Goal: Transaction & Acquisition: Purchase product/service

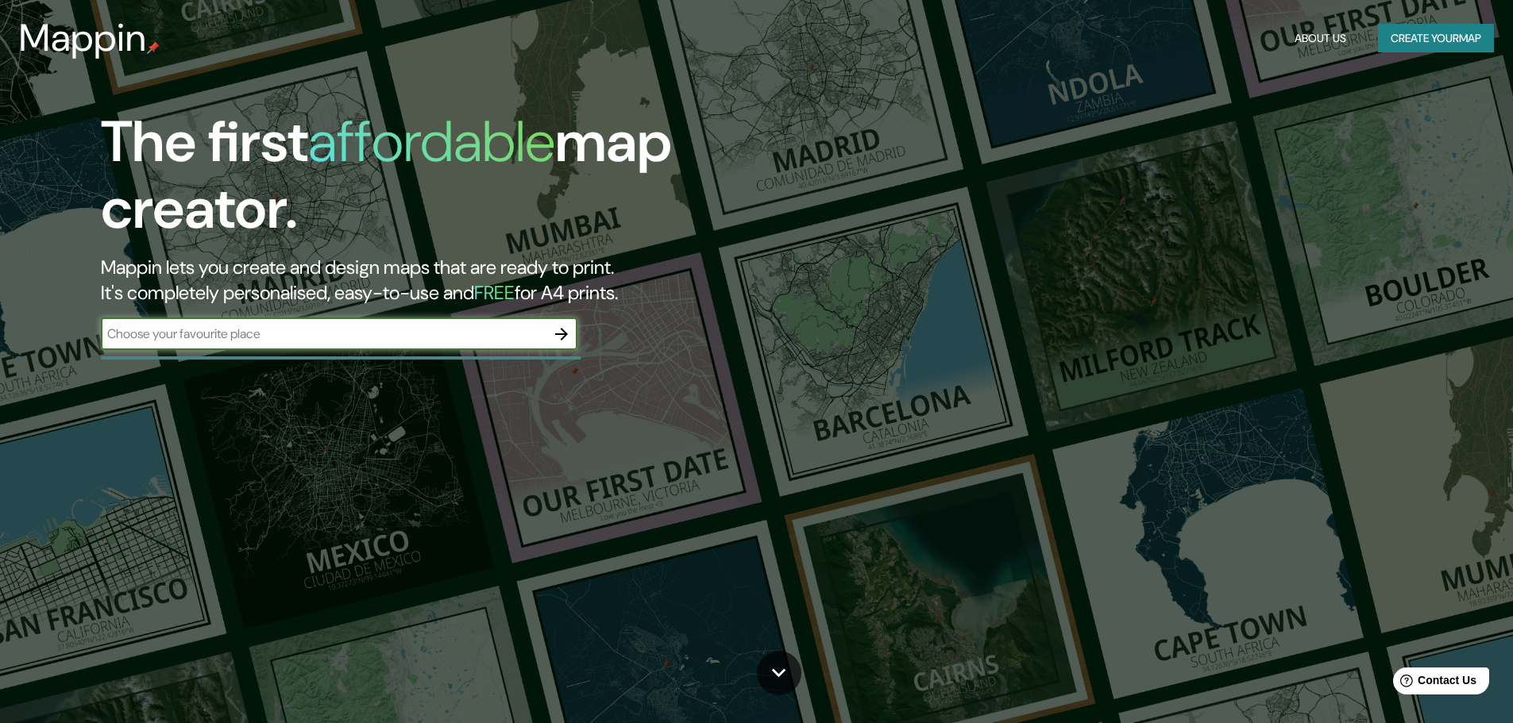
drag, startPoint x: 260, startPoint y: 334, endPoint x: 137, endPoint y: 334, distance: 123.1
click at [126, 336] on input "text" at bounding box center [323, 334] width 445 height 18
type input "[PERSON_NAME]"
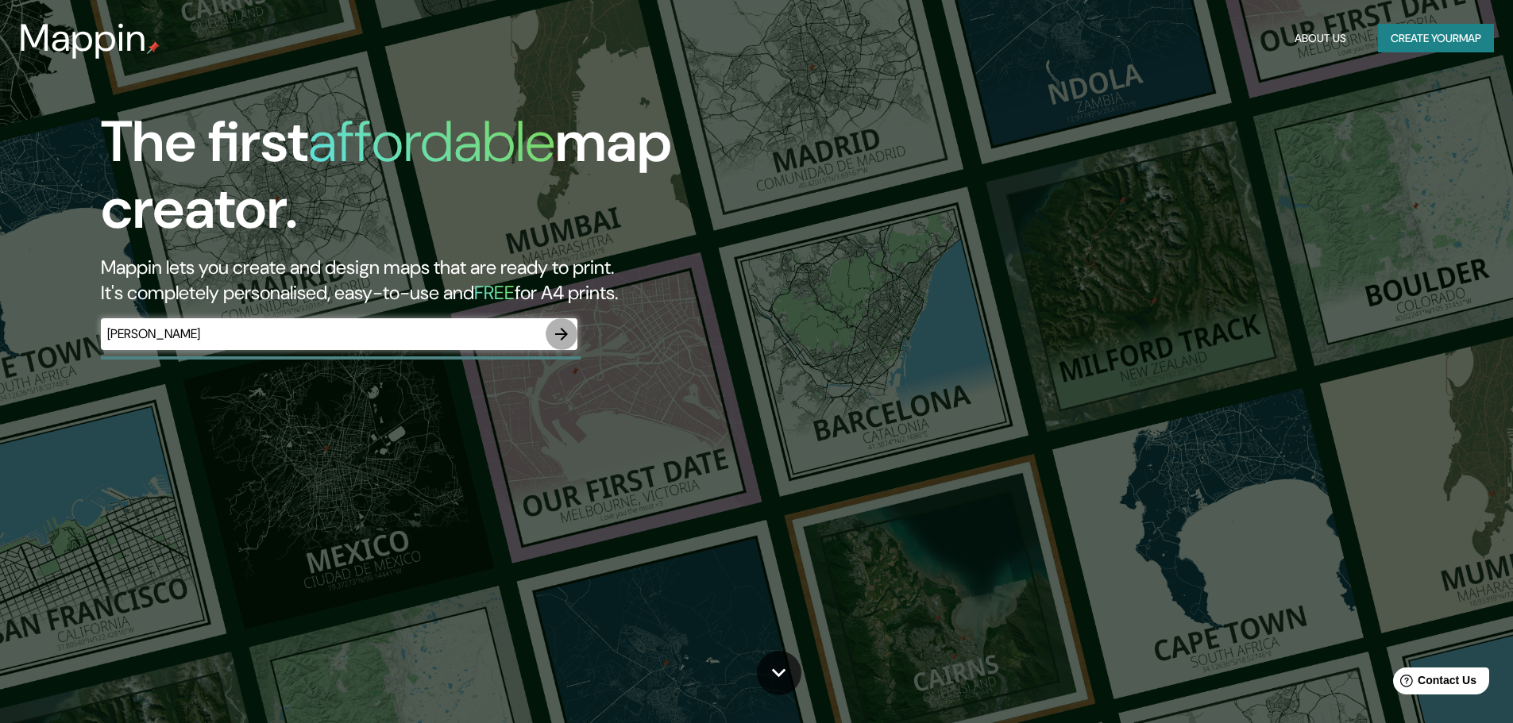
click at [561, 331] on icon "button" at bounding box center [561, 334] width 19 height 19
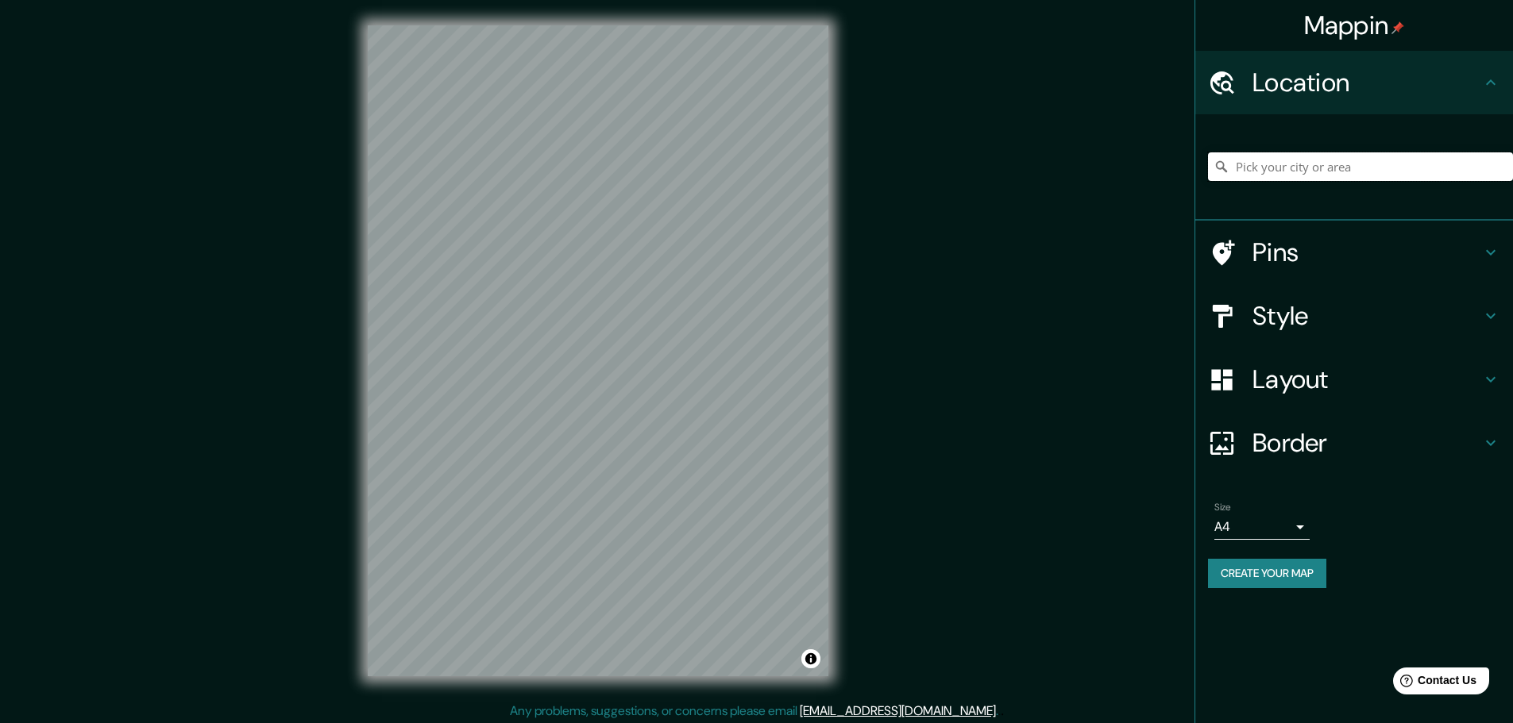
click at [1425, 154] on input "Pick your city or area" at bounding box center [1360, 166] width 305 height 29
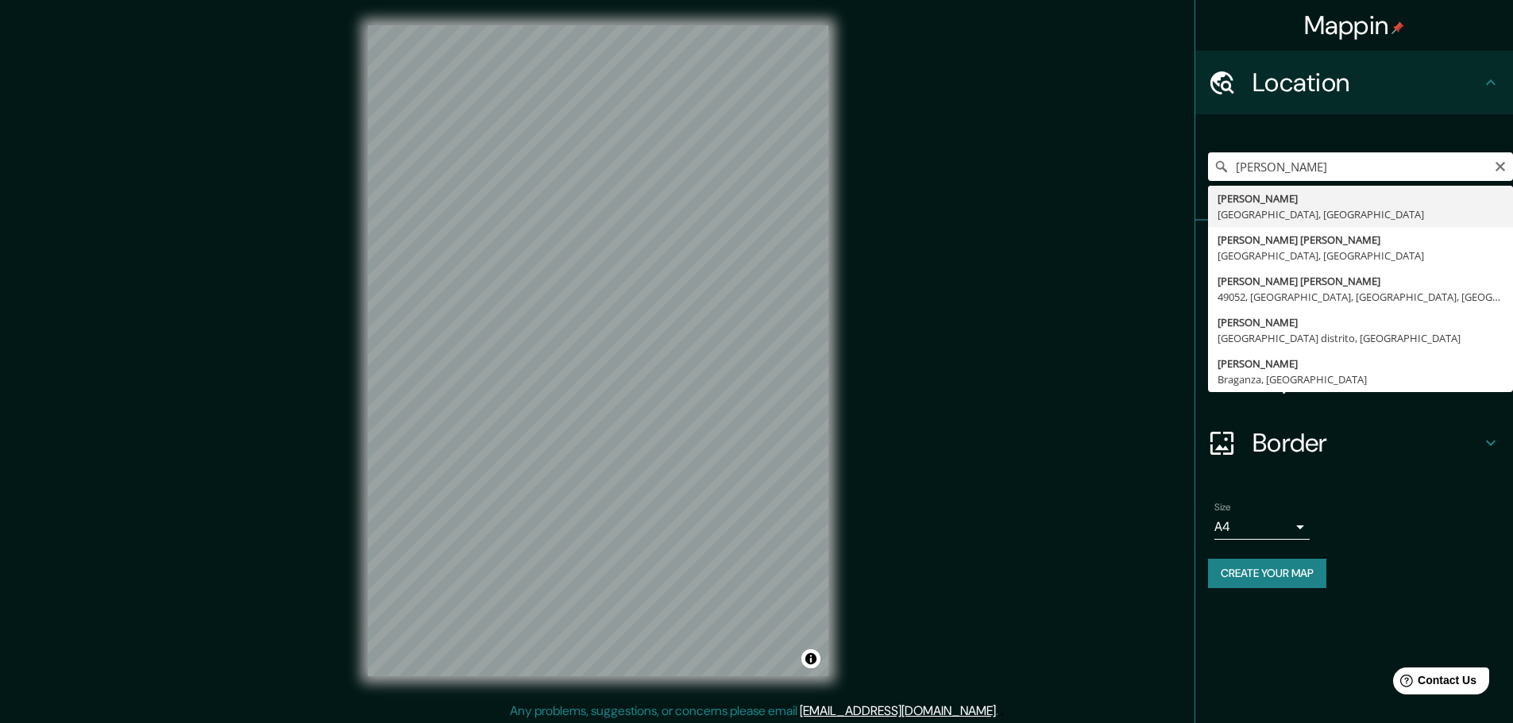
type input "[PERSON_NAME], [GEOGRAPHIC_DATA], [GEOGRAPHIC_DATA]"
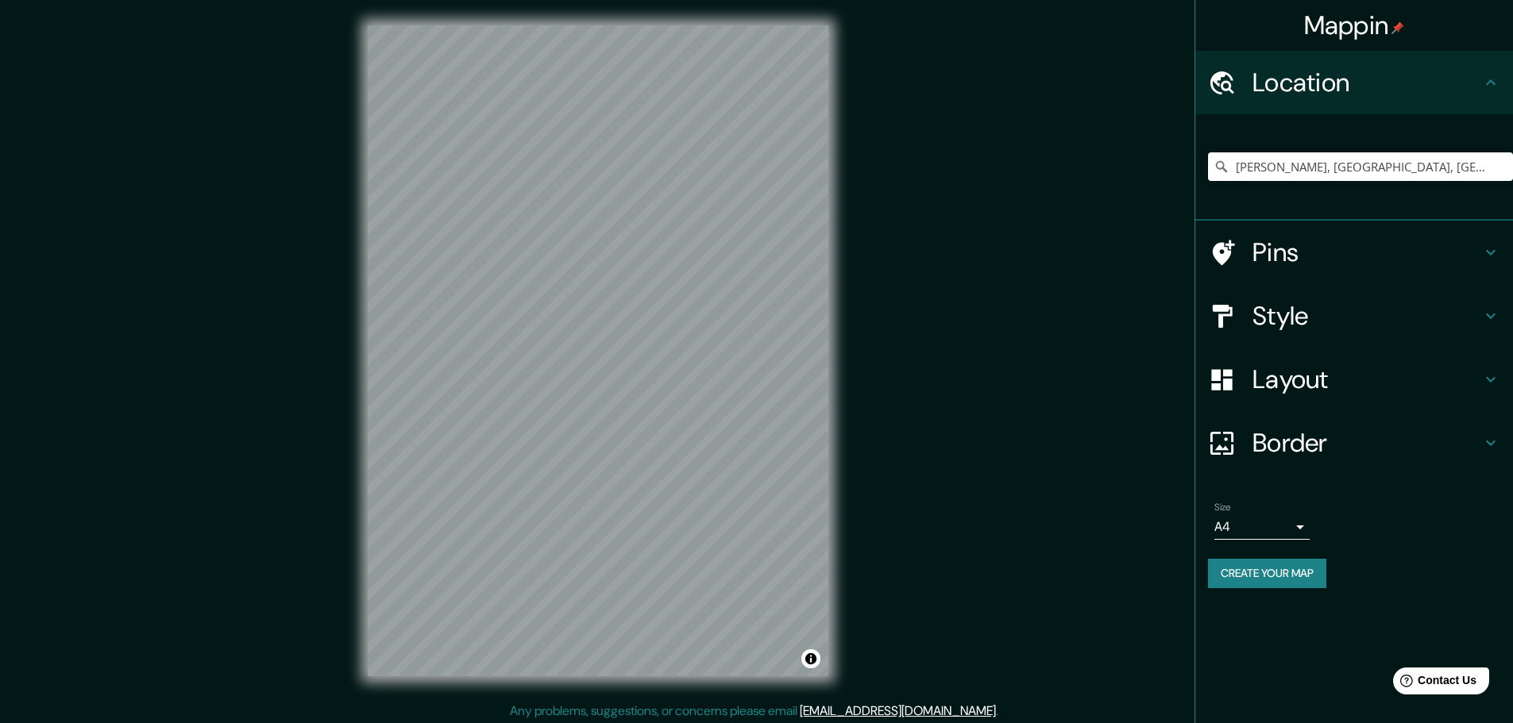
click at [1317, 382] on h4 "Layout" at bounding box center [1366, 380] width 229 height 32
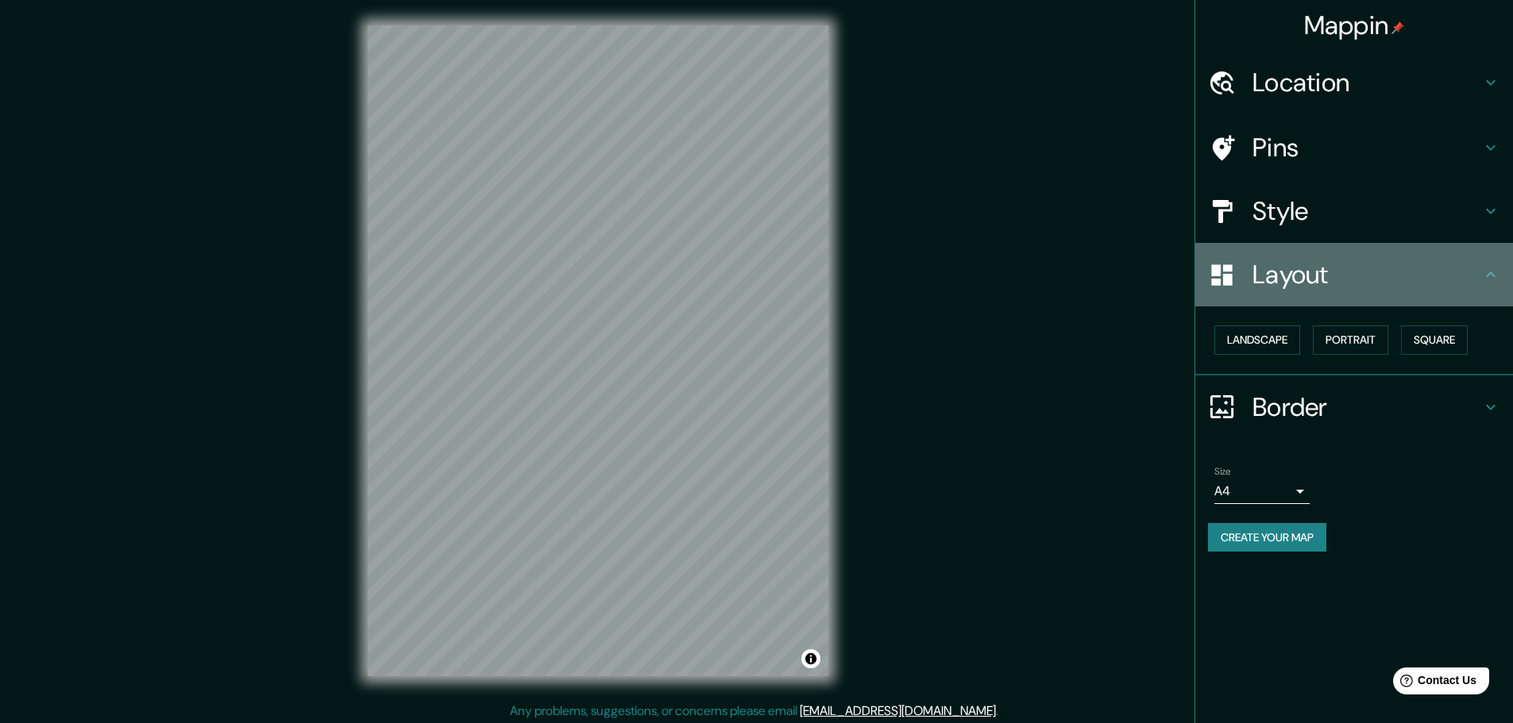
click at [1340, 268] on h4 "Layout" at bounding box center [1366, 275] width 229 height 32
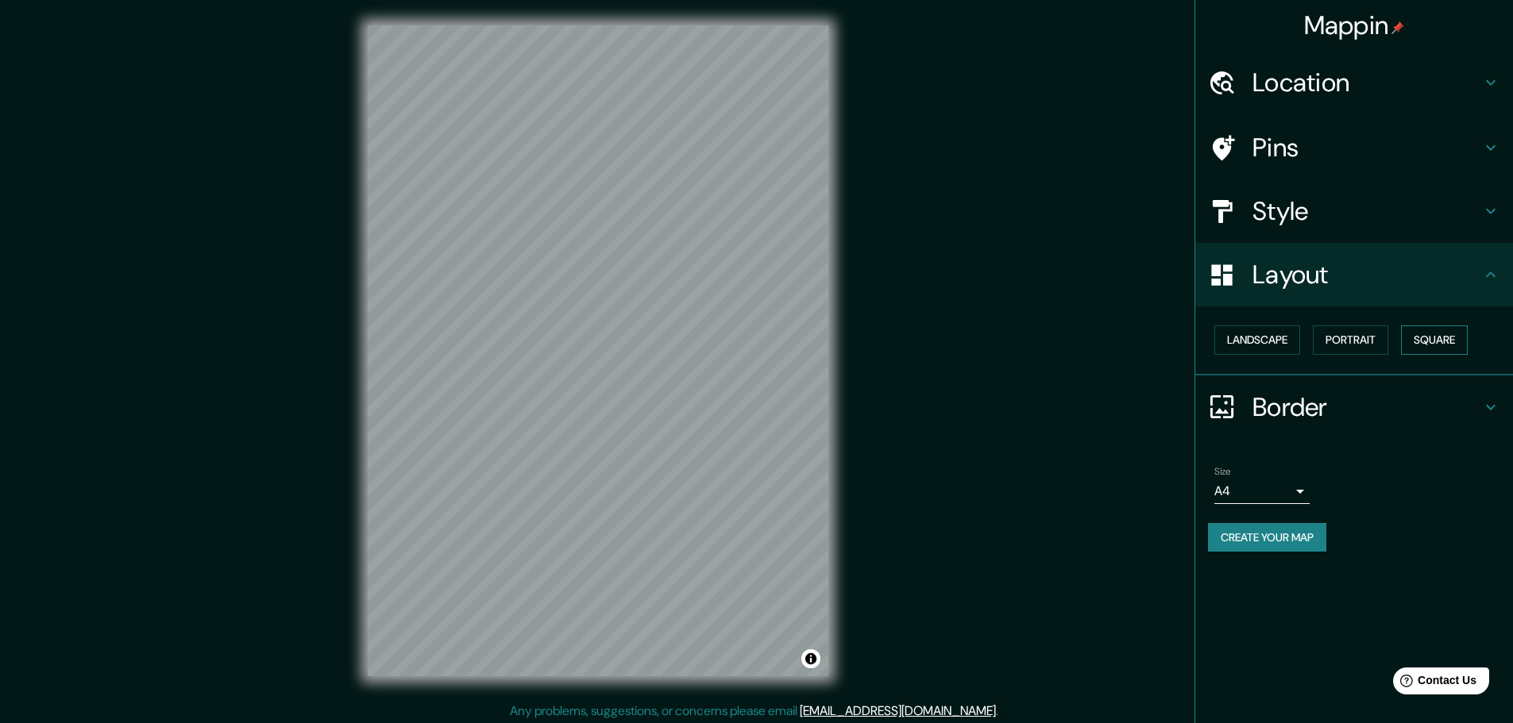
click at [1426, 338] on button "Square" at bounding box center [1434, 340] width 67 height 29
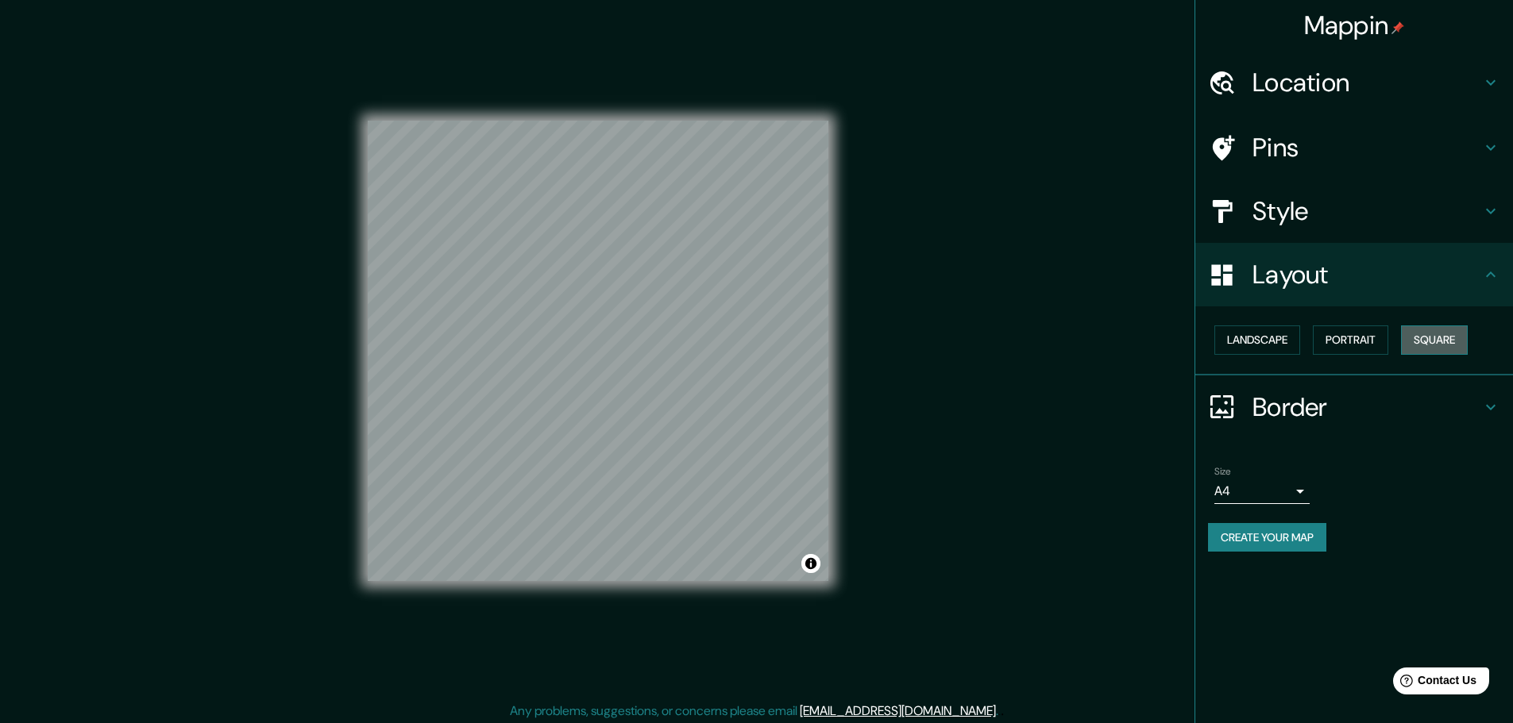
click at [1433, 336] on button "Square" at bounding box center [1434, 340] width 67 height 29
click at [1439, 342] on button "Square" at bounding box center [1434, 340] width 67 height 29
click at [1369, 341] on button "Portrait" at bounding box center [1350, 340] width 75 height 29
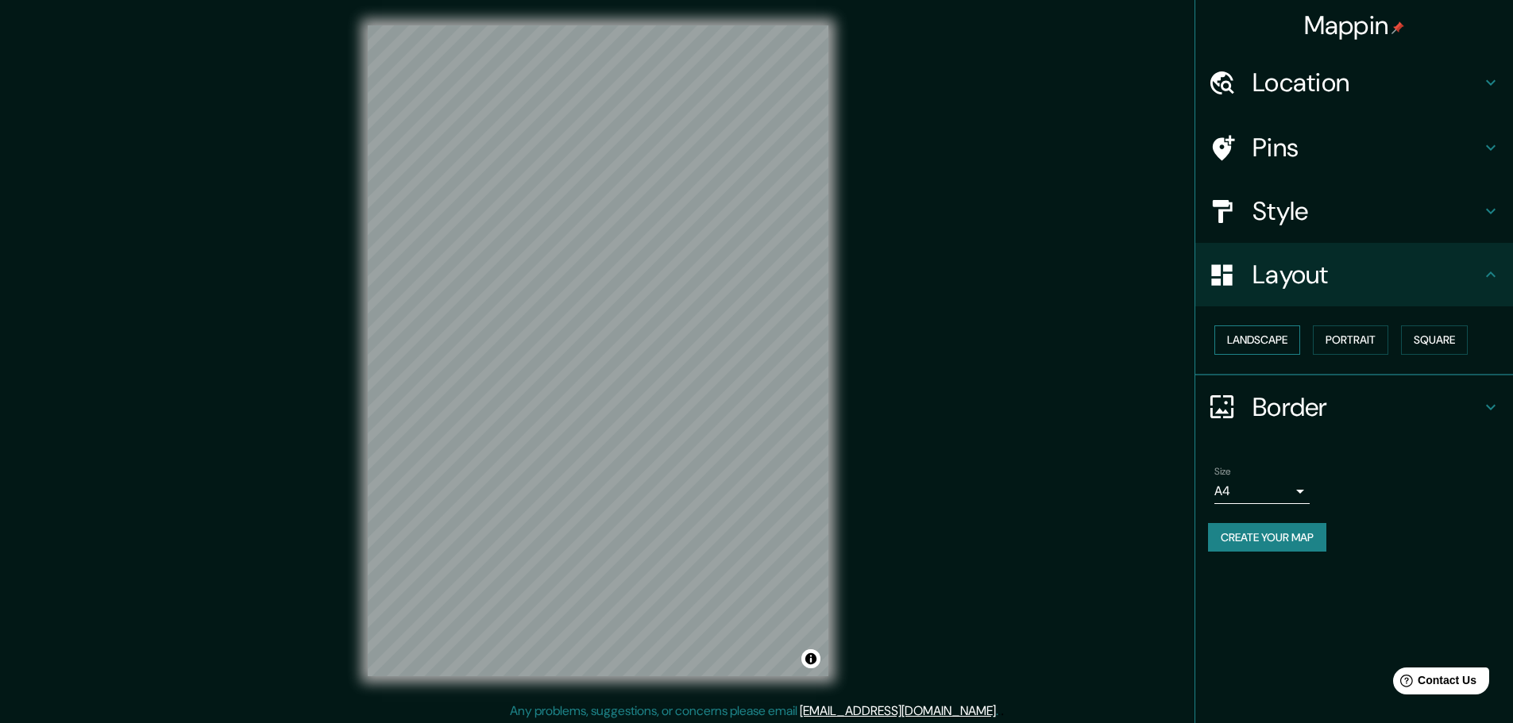
click at [1278, 351] on button "Landscape" at bounding box center [1257, 340] width 86 height 29
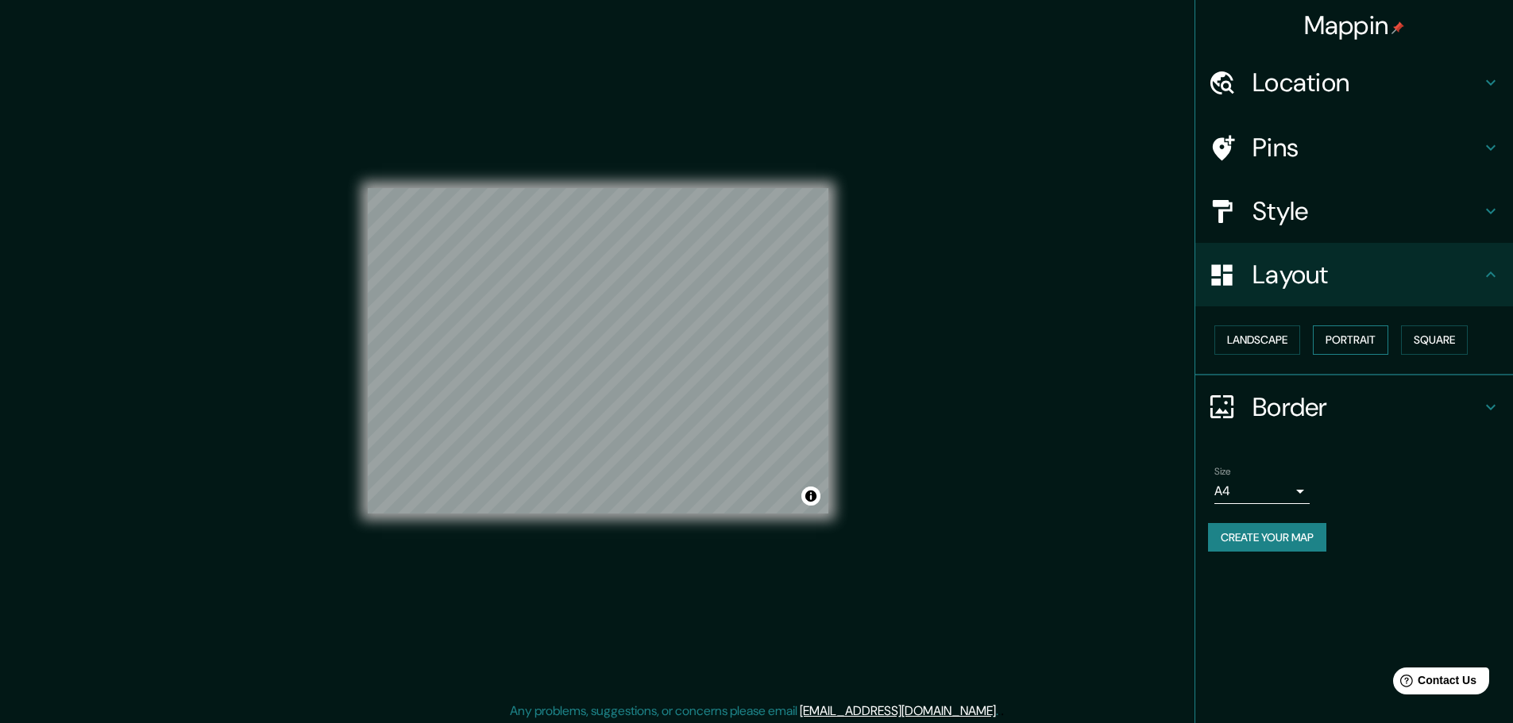
click at [1355, 322] on div "Landscape Portrait Square" at bounding box center [1360, 340] width 305 height 42
click at [1355, 329] on button "Portrait" at bounding box center [1350, 340] width 75 height 29
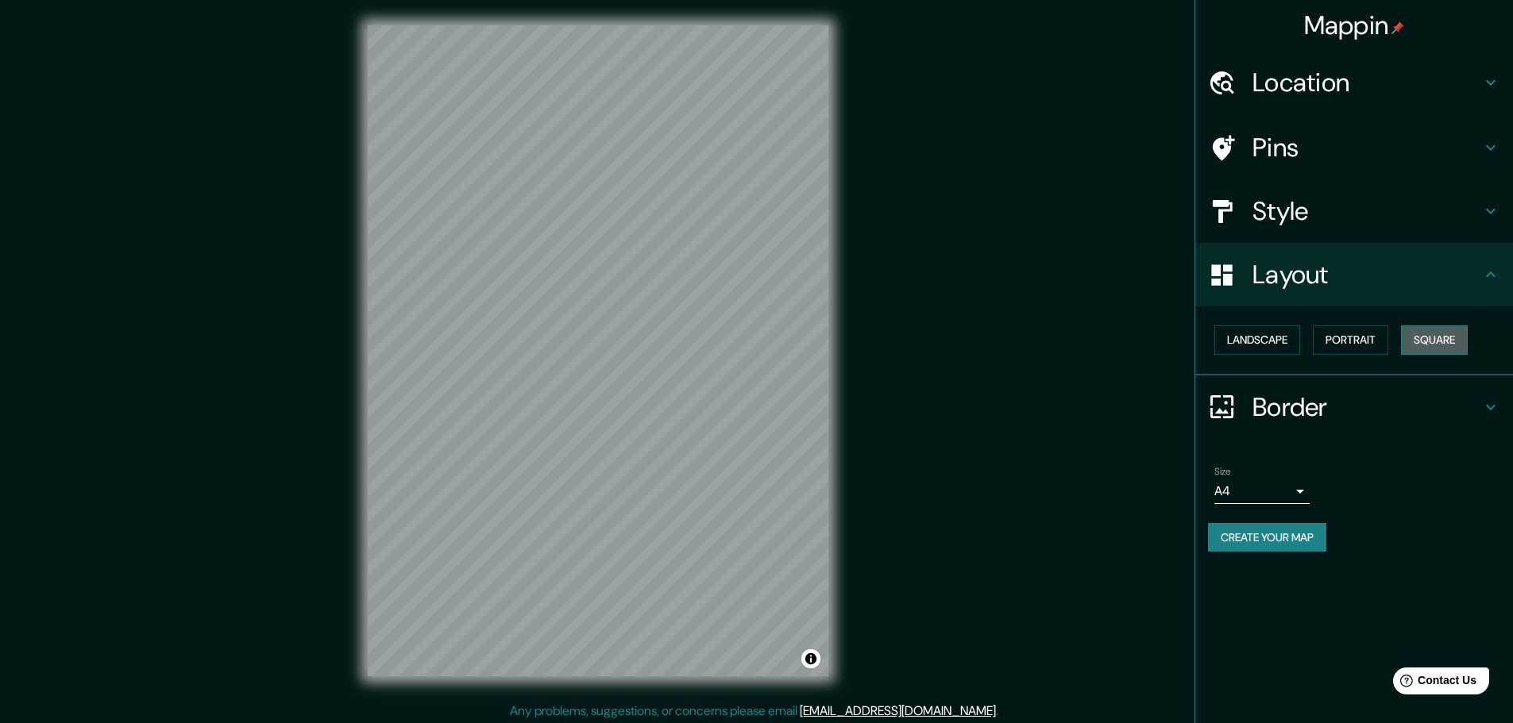
click at [1458, 341] on button "Square" at bounding box center [1434, 340] width 67 height 29
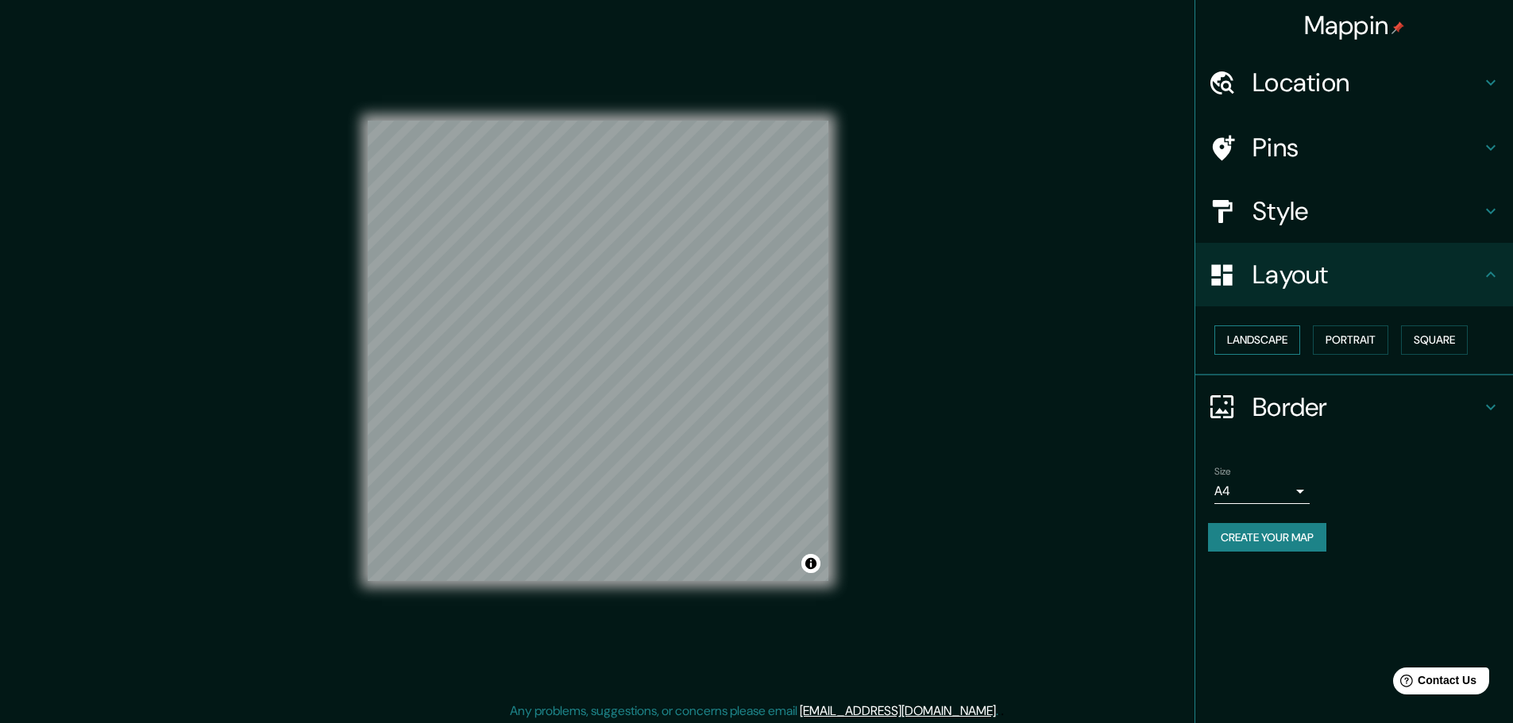
click at [1283, 331] on button "Landscape" at bounding box center [1257, 340] width 86 height 29
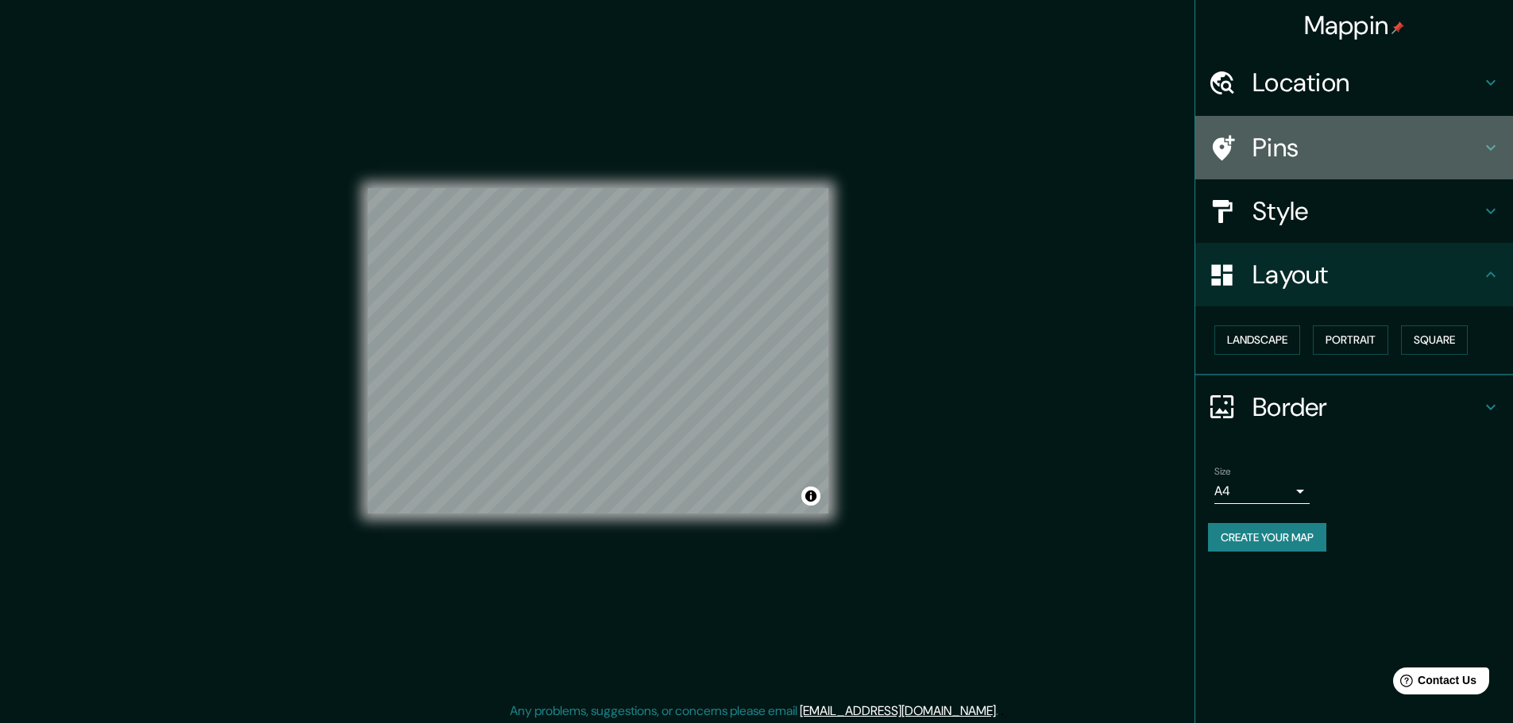
click at [1351, 153] on h4 "Pins" at bounding box center [1366, 148] width 229 height 32
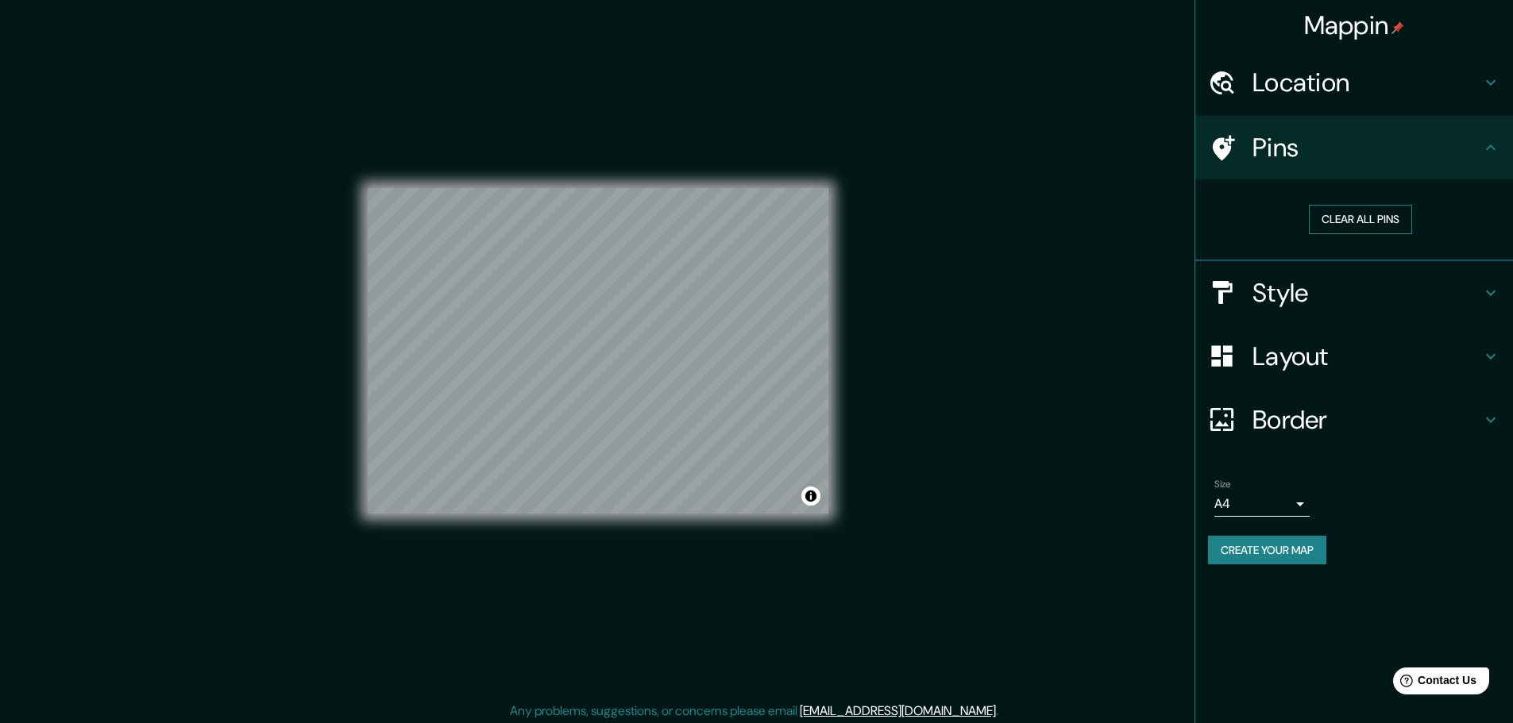
click at [1368, 218] on button "Clear all pins" at bounding box center [1360, 219] width 103 height 29
click at [1399, 211] on button "Clear all pins" at bounding box center [1360, 219] width 103 height 29
click at [938, 304] on div "Mappin Location Pereira, Risaralda, Colombia Pins Clear all pins Style Layout B…" at bounding box center [756, 363] width 1513 height 727
click at [1235, 542] on button "Create your map" at bounding box center [1267, 550] width 118 height 29
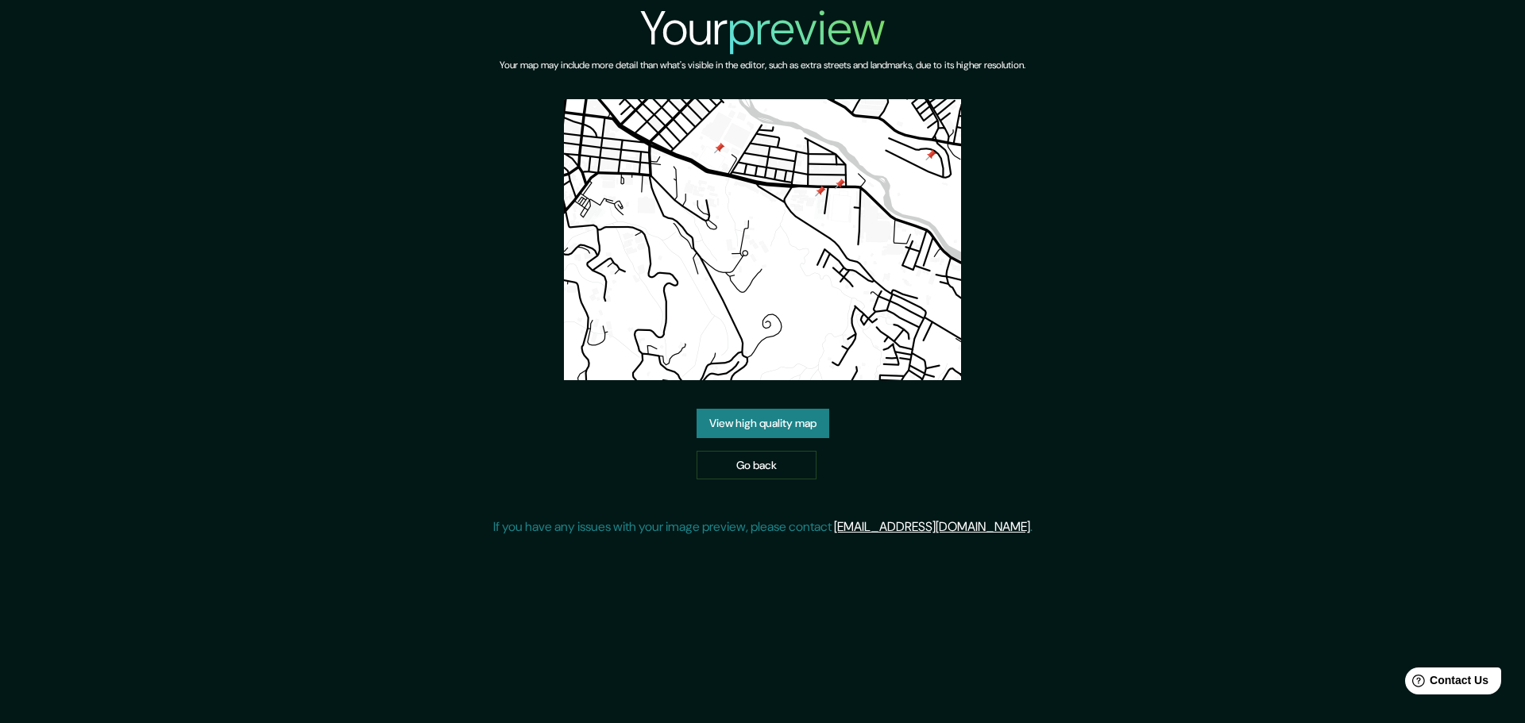
click at [779, 409] on link "View high quality map" at bounding box center [762, 423] width 133 height 29
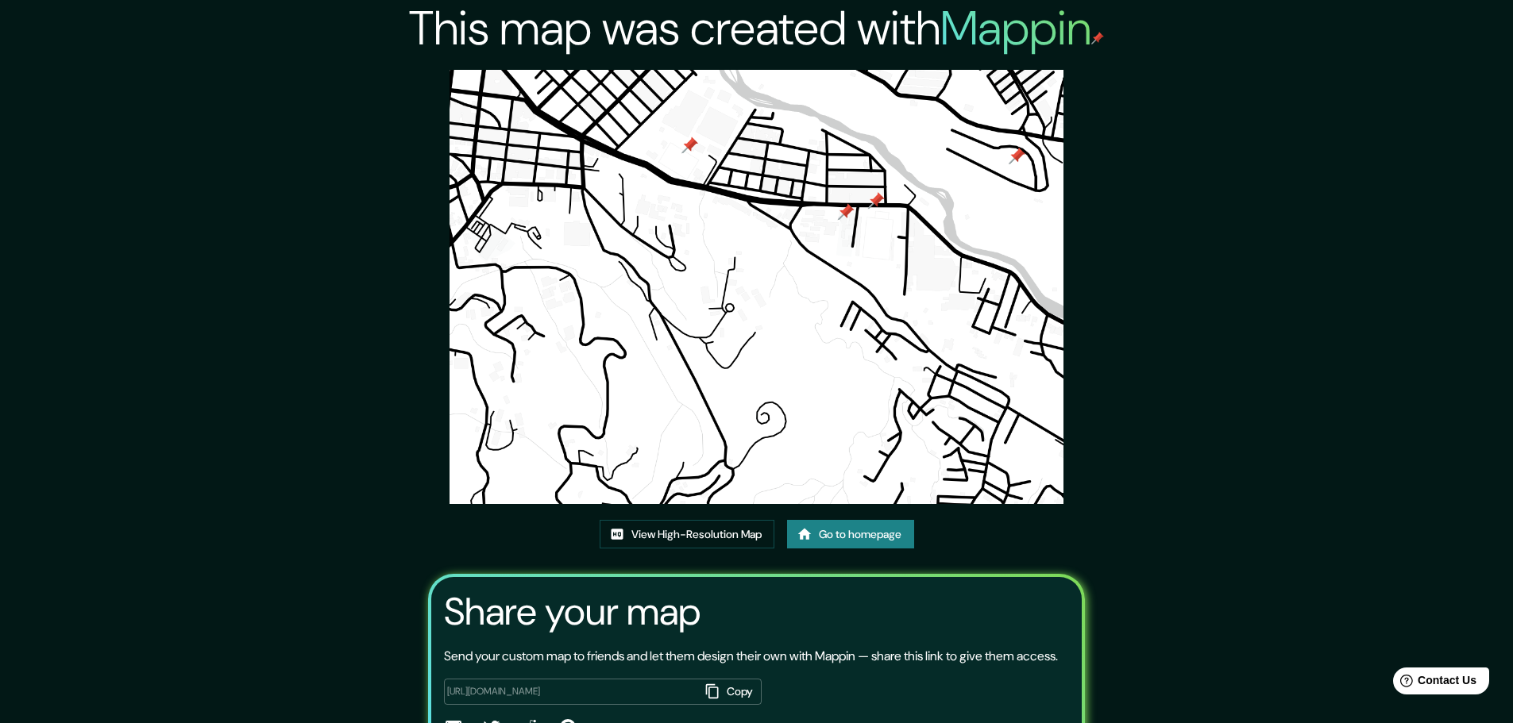
click at [809, 534] on icon at bounding box center [803, 533] width 13 height 11
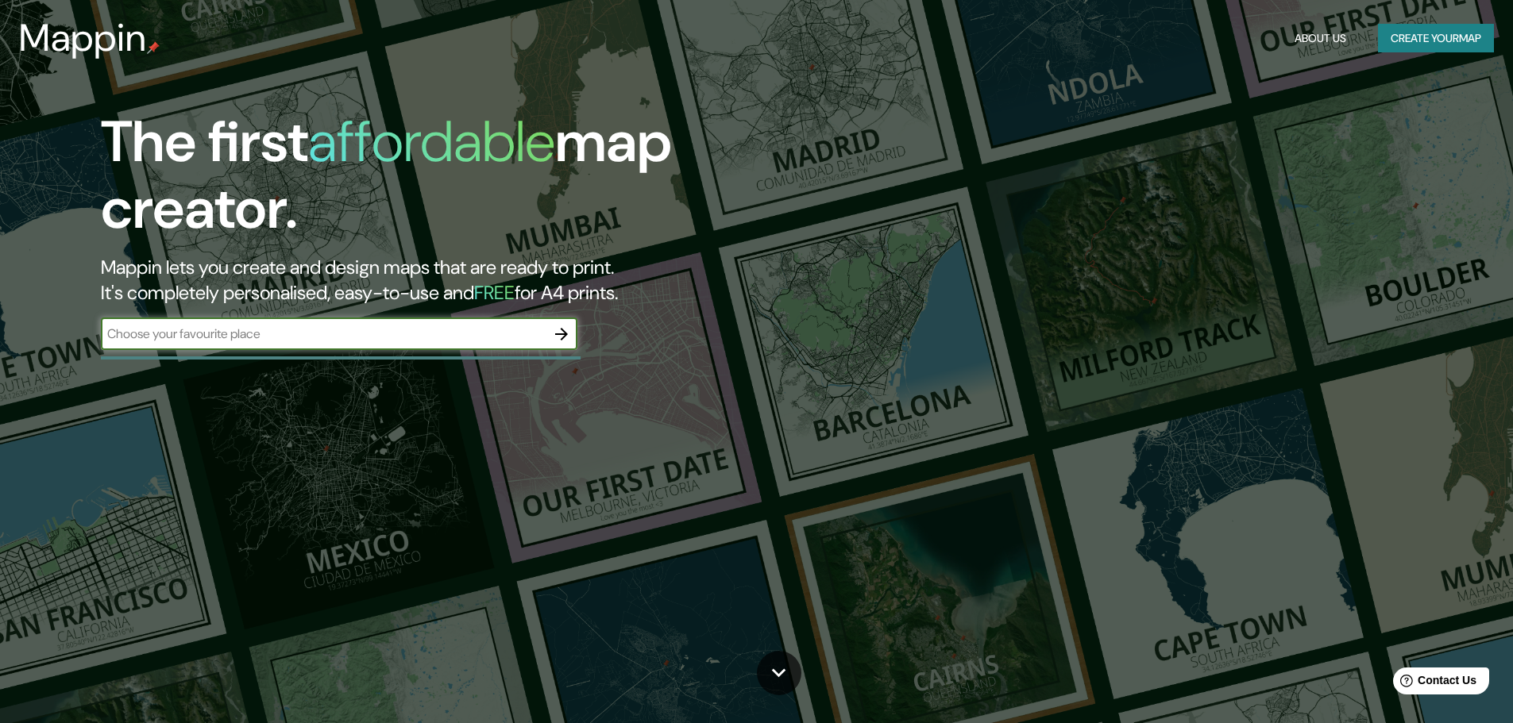
click at [503, 329] on input "text" at bounding box center [323, 334] width 445 height 18
type input "pereiora"
type input "[PERSON_NAME]"
click at [571, 333] on icon "button" at bounding box center [561, 334] width 19 height 19
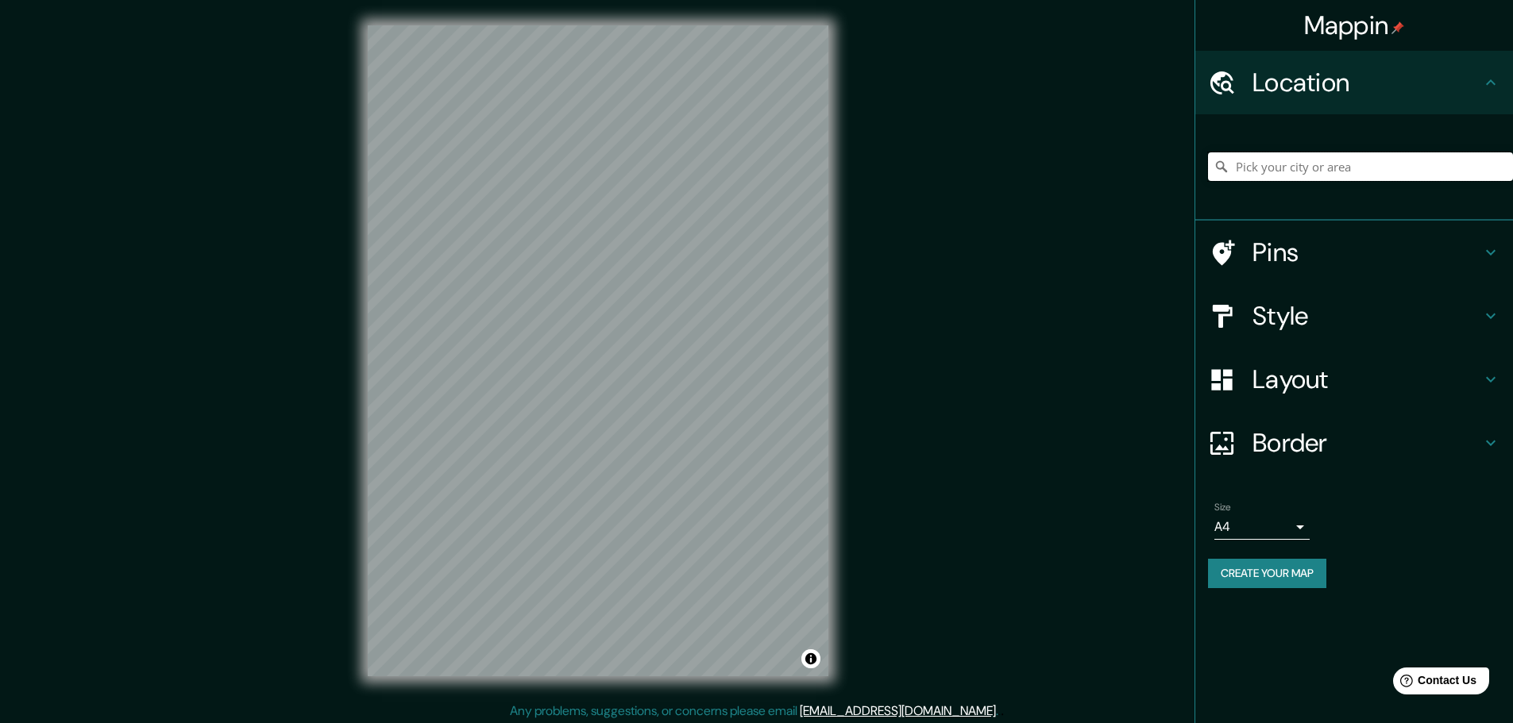
click at [1296, 164] on input "Pick your city or area" at bounding box center [1360, 166] width 305 height 29
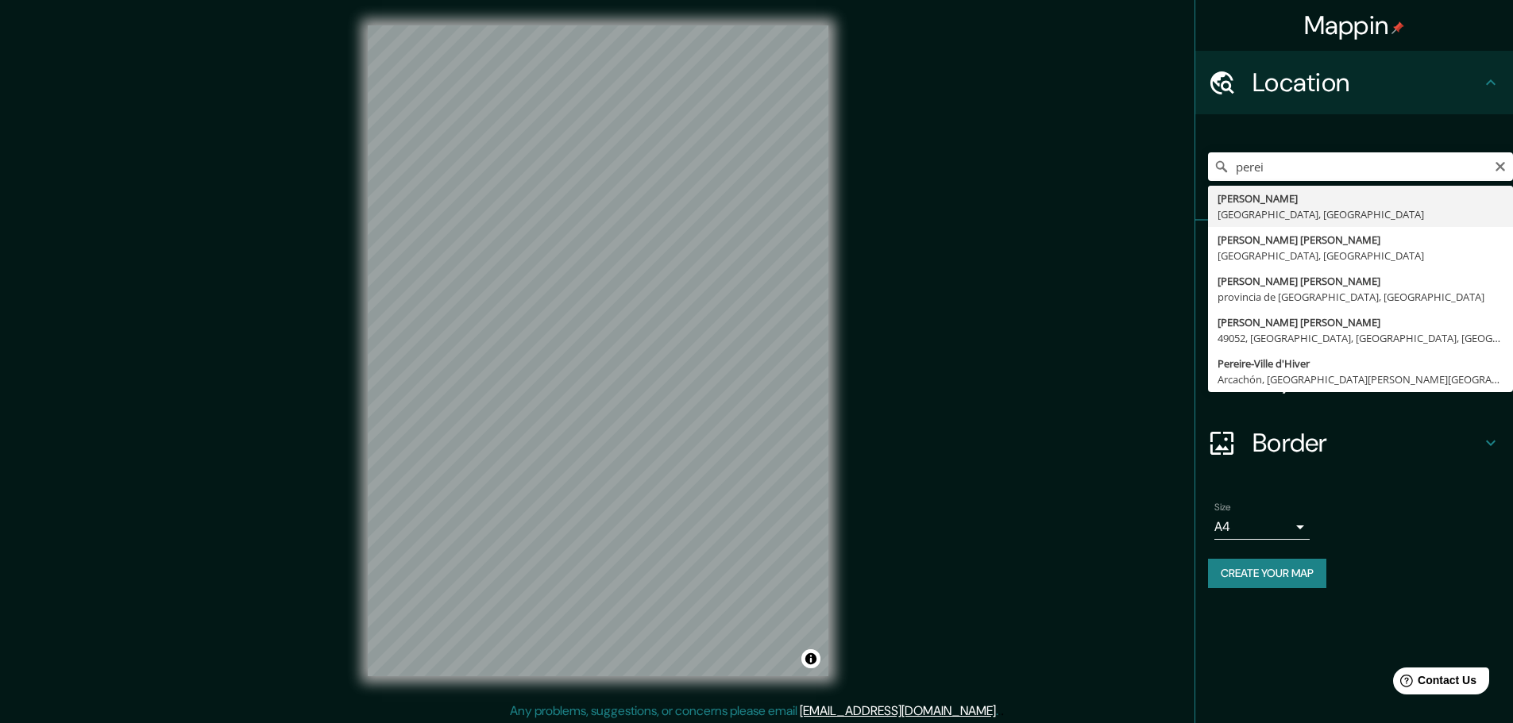
type input "[PERSON_NAME], [GEOGRAPHIC_DATA], [GEOGRAPHIC_DATA]"
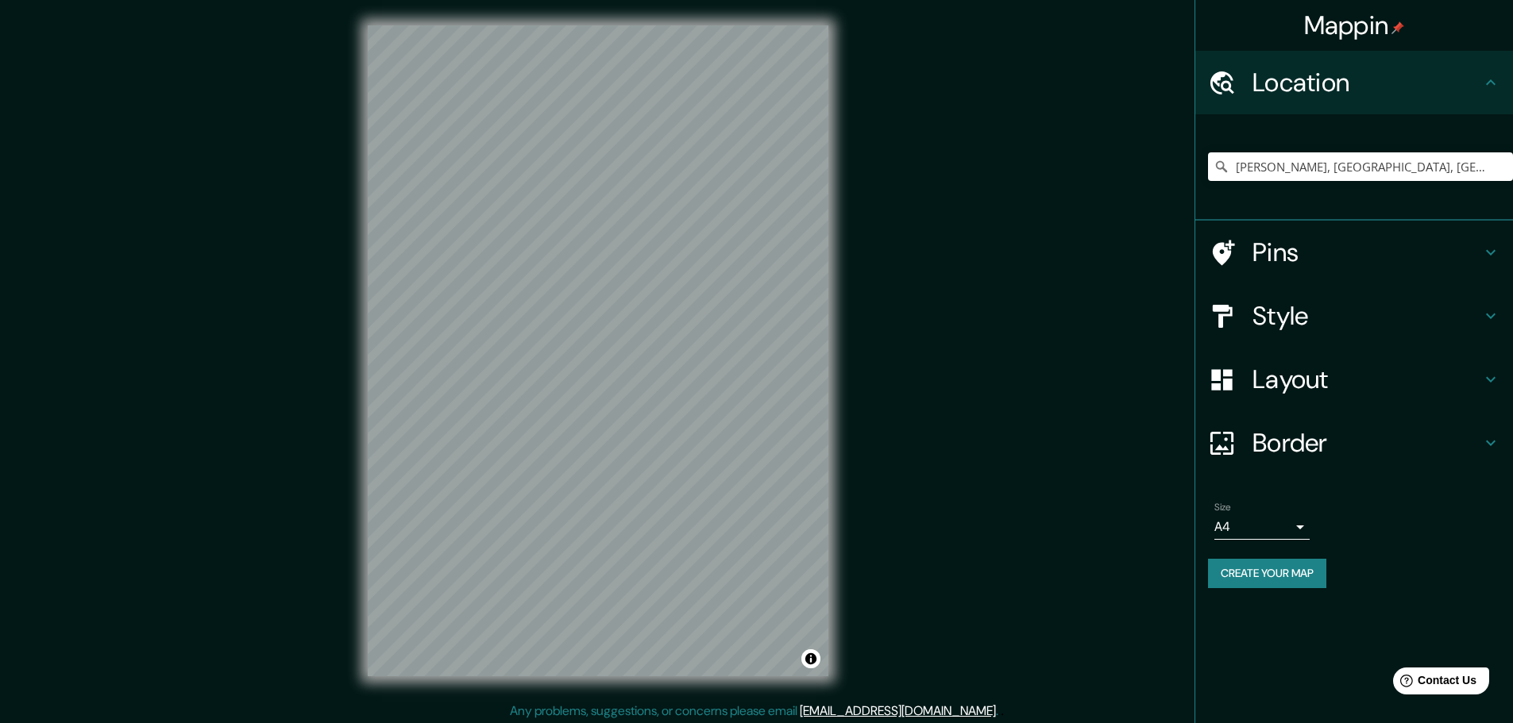
click at [1324, 314] on h4 "Style" at bounding box center [1366, 316] width 229 height 32
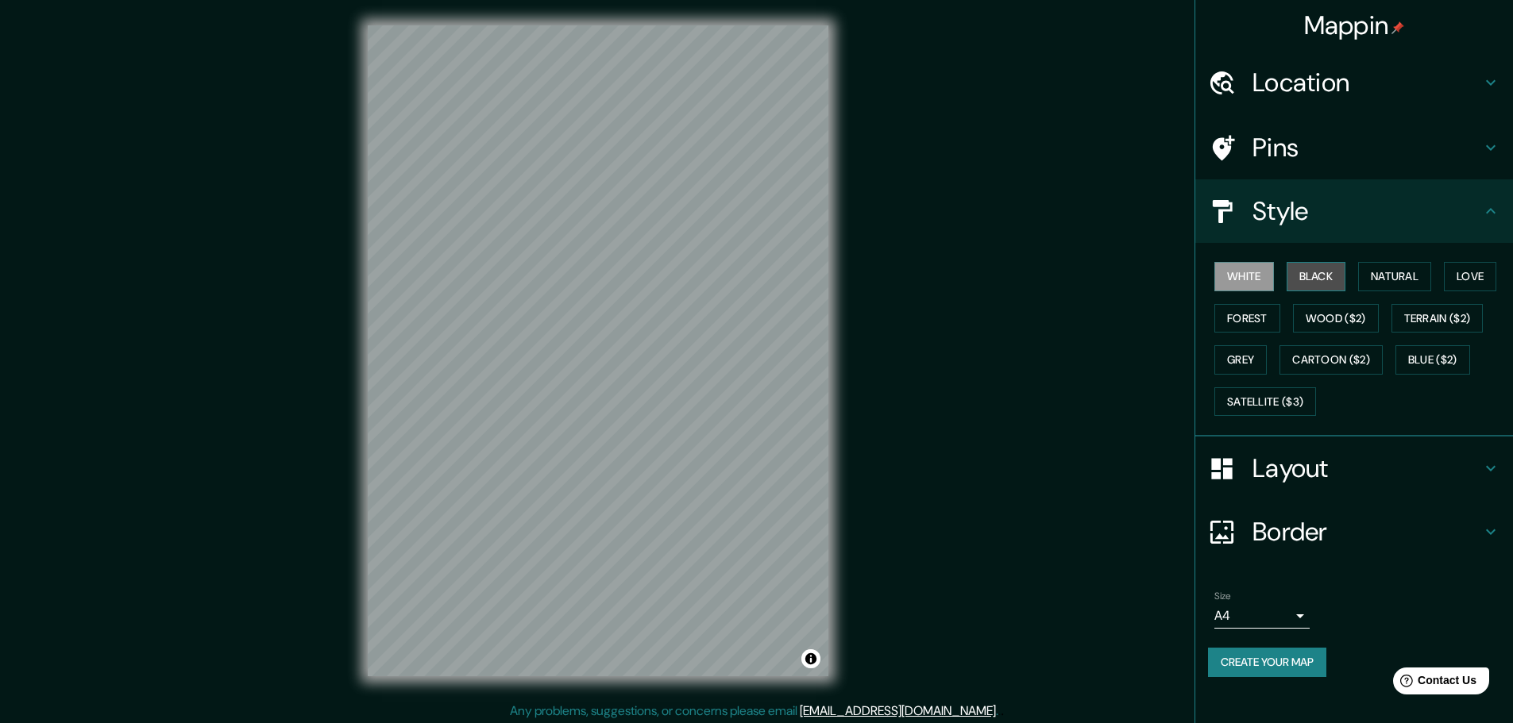
click at [1324, 272] on button "Black" at bounding box center [1316, 276] width 60 height 29
click at [1421, 275] on button "Natural" at bounding box center [1394, 276] width 73 height 29
click at [1491, 271] on button "Love" at bounding box center [1470, 276] width 52 height 29
click at [1260, 322] on button "Forest" at bounding box center [1247, 318] width 66 height 29
click at [1261, 358] on button "Grey" at bounding box center [1240, 359] width 52 height 29
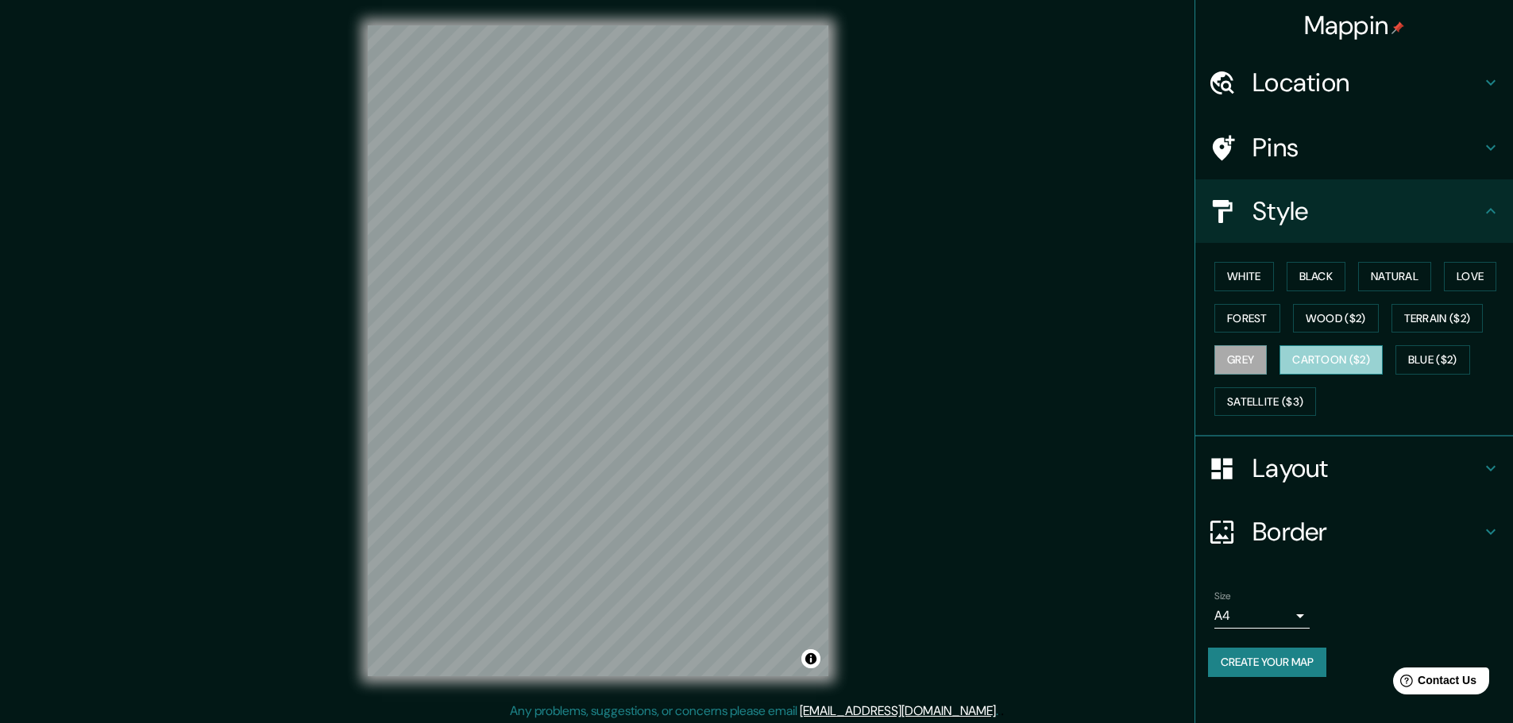
click at [1339, 352] on button "Cartoon ($2)" at bounding box center [1330, 359] width 103 height 29
click at [1229, 273] on button "White" at bounding box center [1244, 276] width 60 height 29
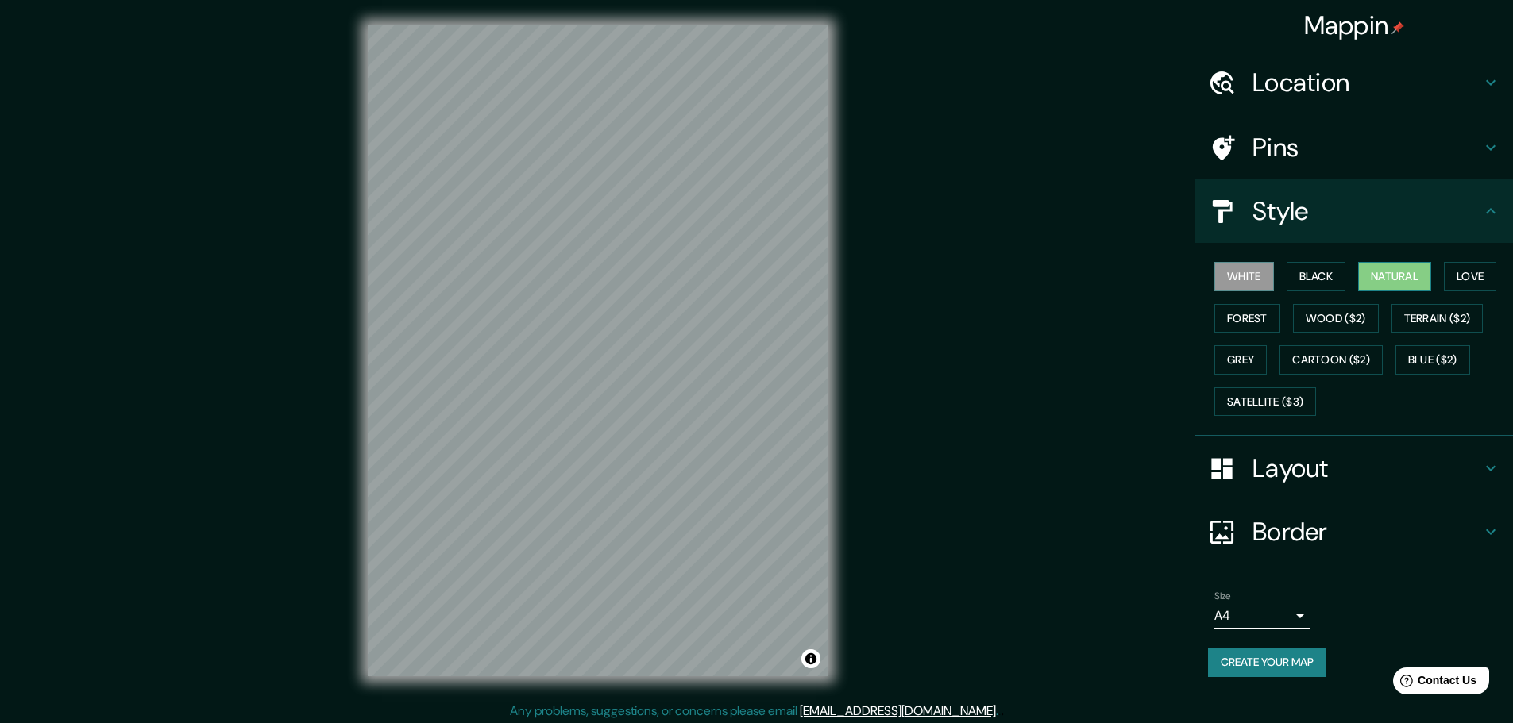
click at [1382, 273] on button "Natural" at bounding box center [1394, 276] width 73 height 29
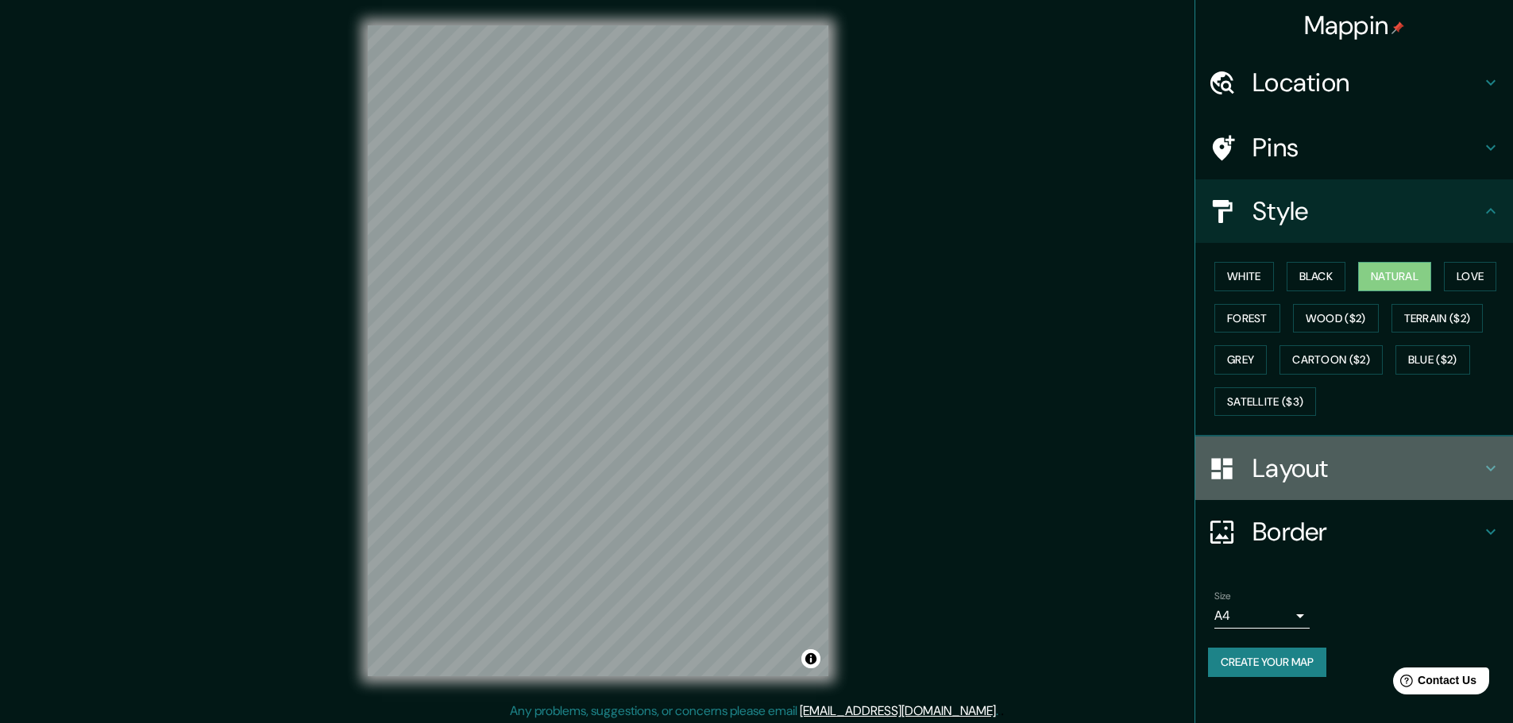
click at [1374, 485] on div "Layout" at bounding box center [1354, 469] width 318 height 64
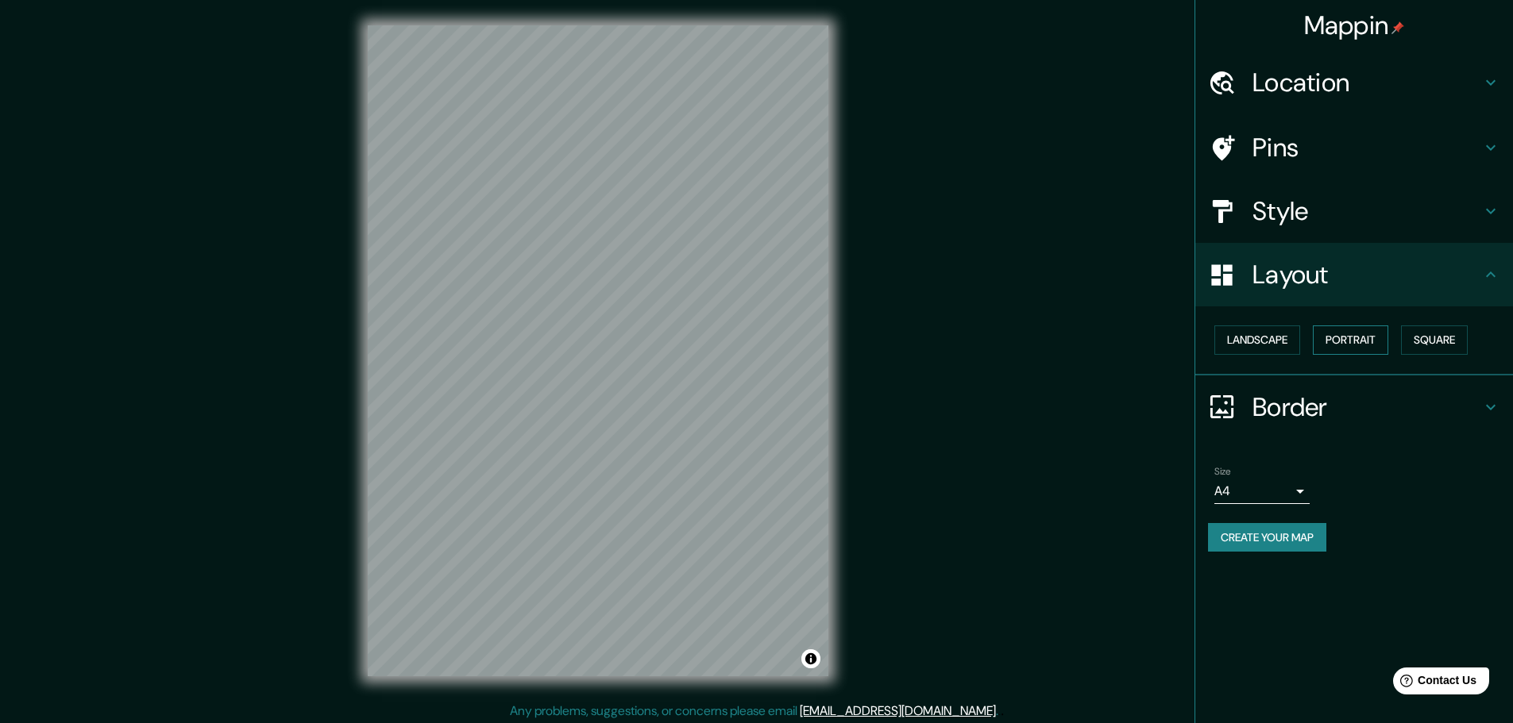
click at [1355, 331] on button "Portrait" at bounding box center [1350, 340] width 75 height 29
drag, startPoint x: 828, startPoint y: 363, endPoint x: 895, endPoint y: 355, distance: 67.2
click at [895, 355] on div "Mappin Location Pereira, Risaralda, Colombia Pins Style Layout Landscape Portra…" at bounding box center [756, 363] width 1513 height 727
click at [1451, 345] on button "Square" at bounding box center [1434, 340] width 67 height 29
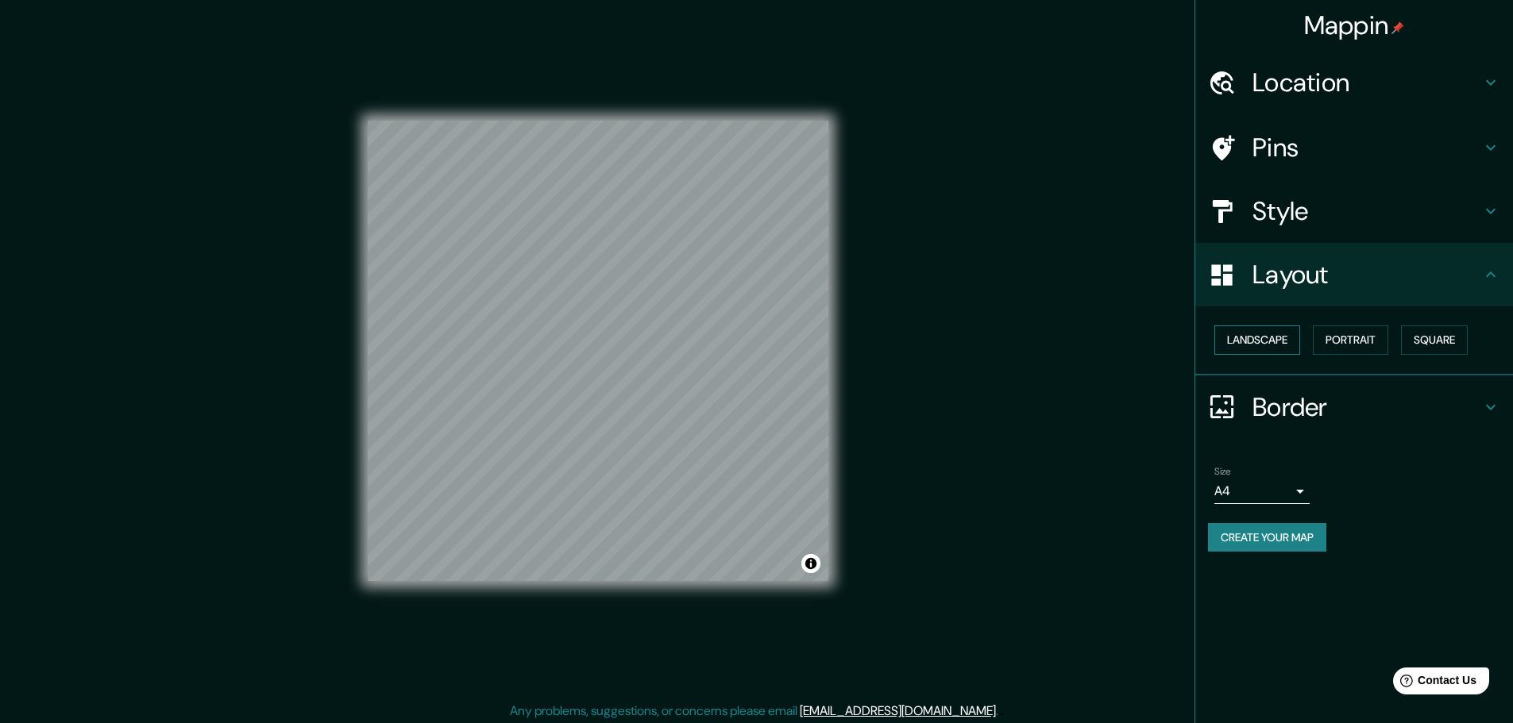
click at [1252, 342] on button "Landscape" at bounding box center [1257, 340] width 86 height 29
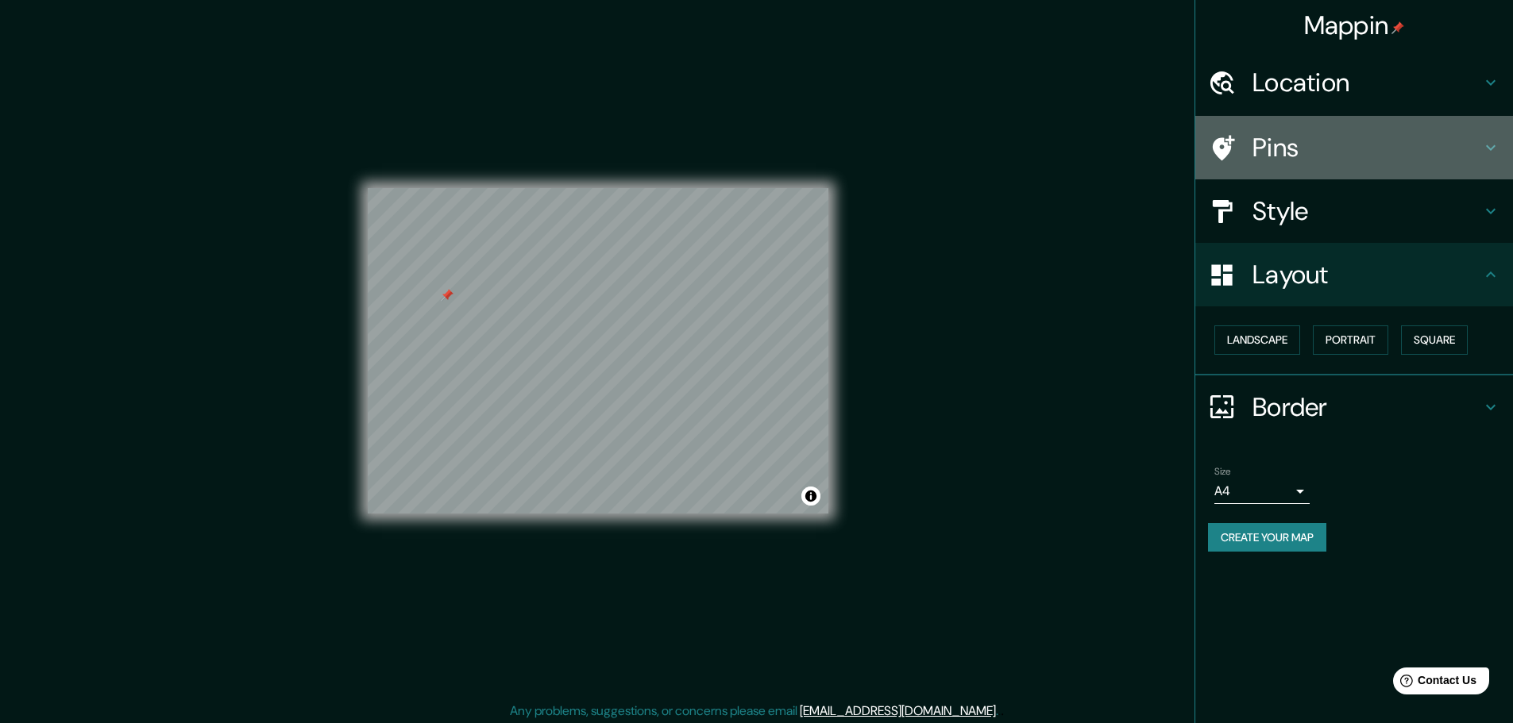
click at [1301, 171] on div "Pins" at bounding box center [1354, 148] width 318 height 64
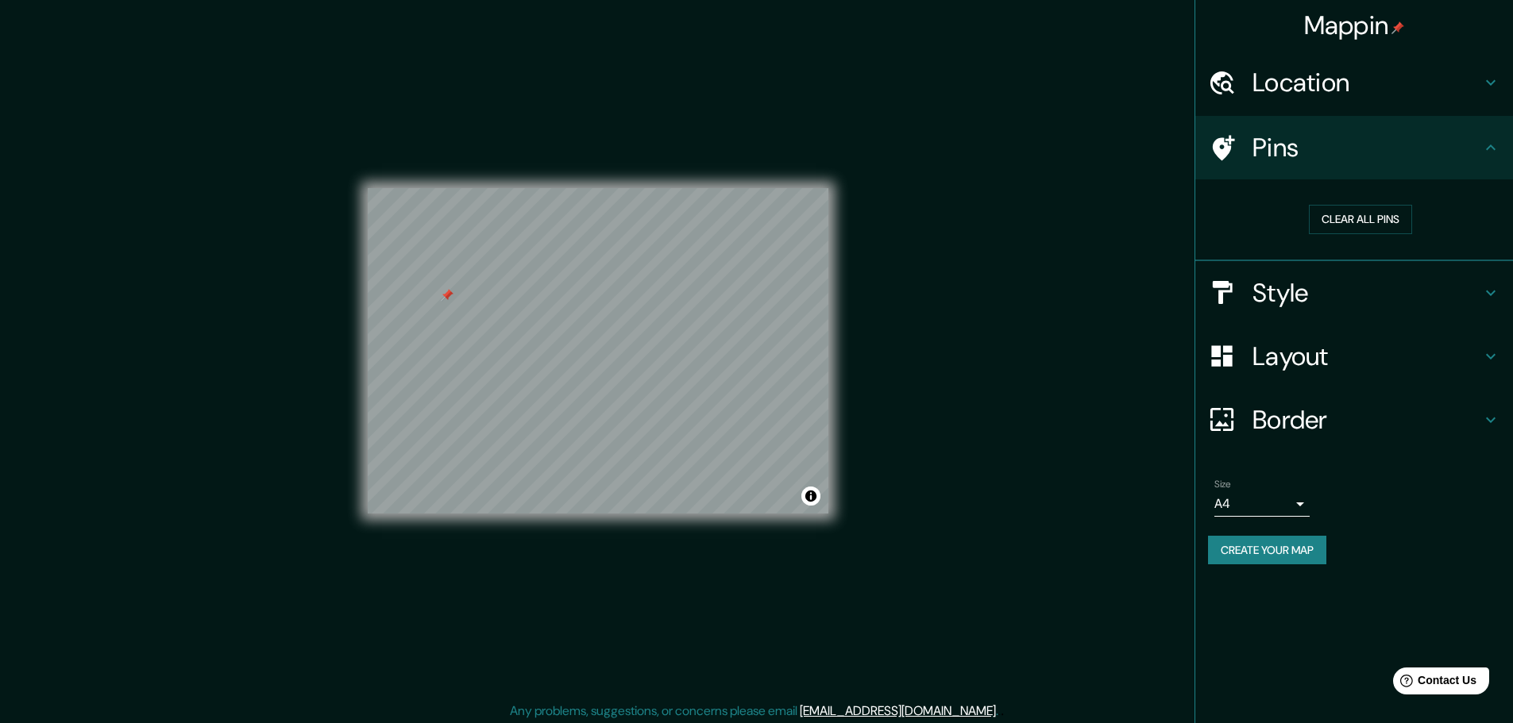
click at [1351, 202] on div "Clear all pins" at bounding box center [1360, 219] width 305 height 55
click at [1352, 211] on button "Clear all pins" at bounding box center [1360, 219] width 103 height 29
click at [1363, 208] on button "Clear all pins" at bounding box center [1360, 219] width 103 height 29
click at [1353, 210] on button "Clear all pins" at bounding box center [1360, 219] width 103 height 29
click at [359, 351] on div "© Mapbox © OpenStreetMap Improve this map" at bounding box center [597, 351] width 511 height 702
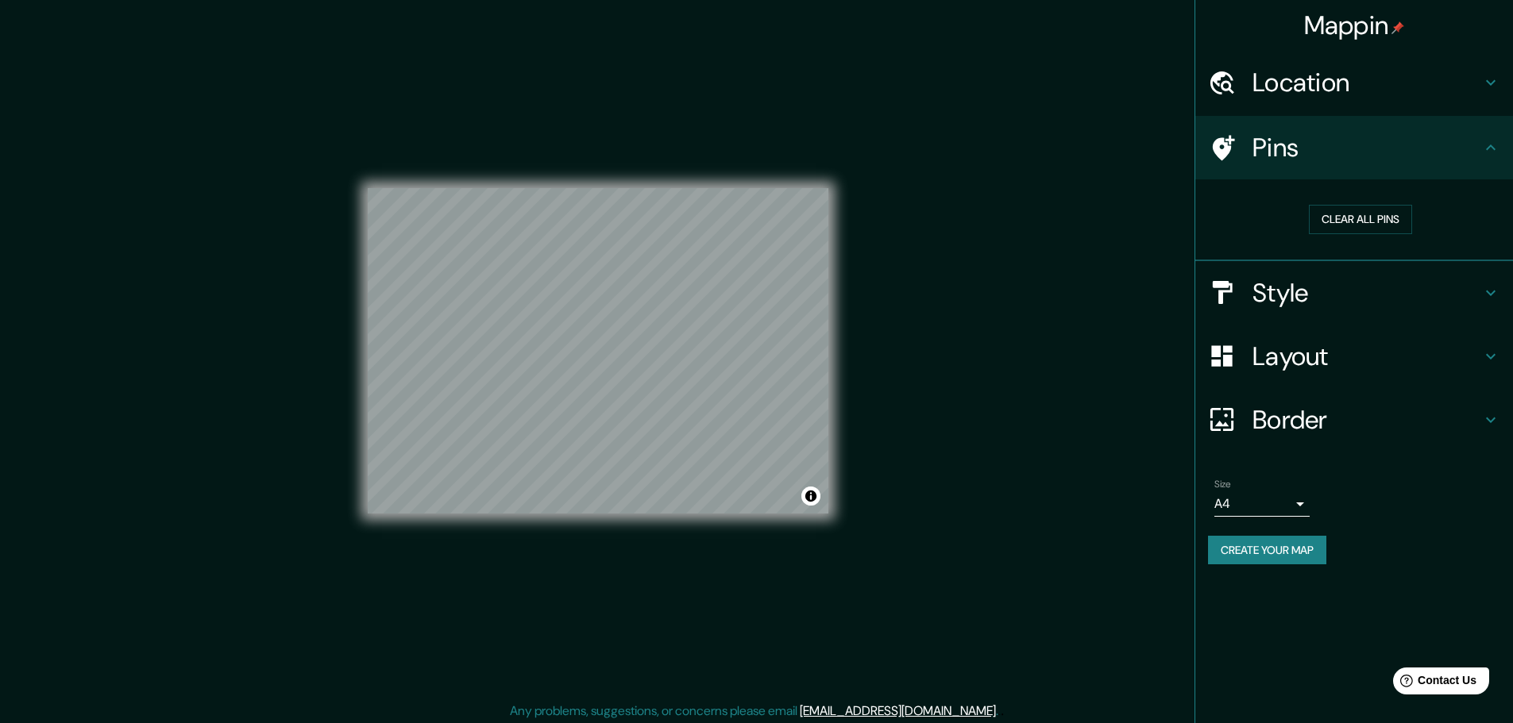
click at [1282, 554] on button "Create your map" at bounding box center [1267, 550] width 118 height 29
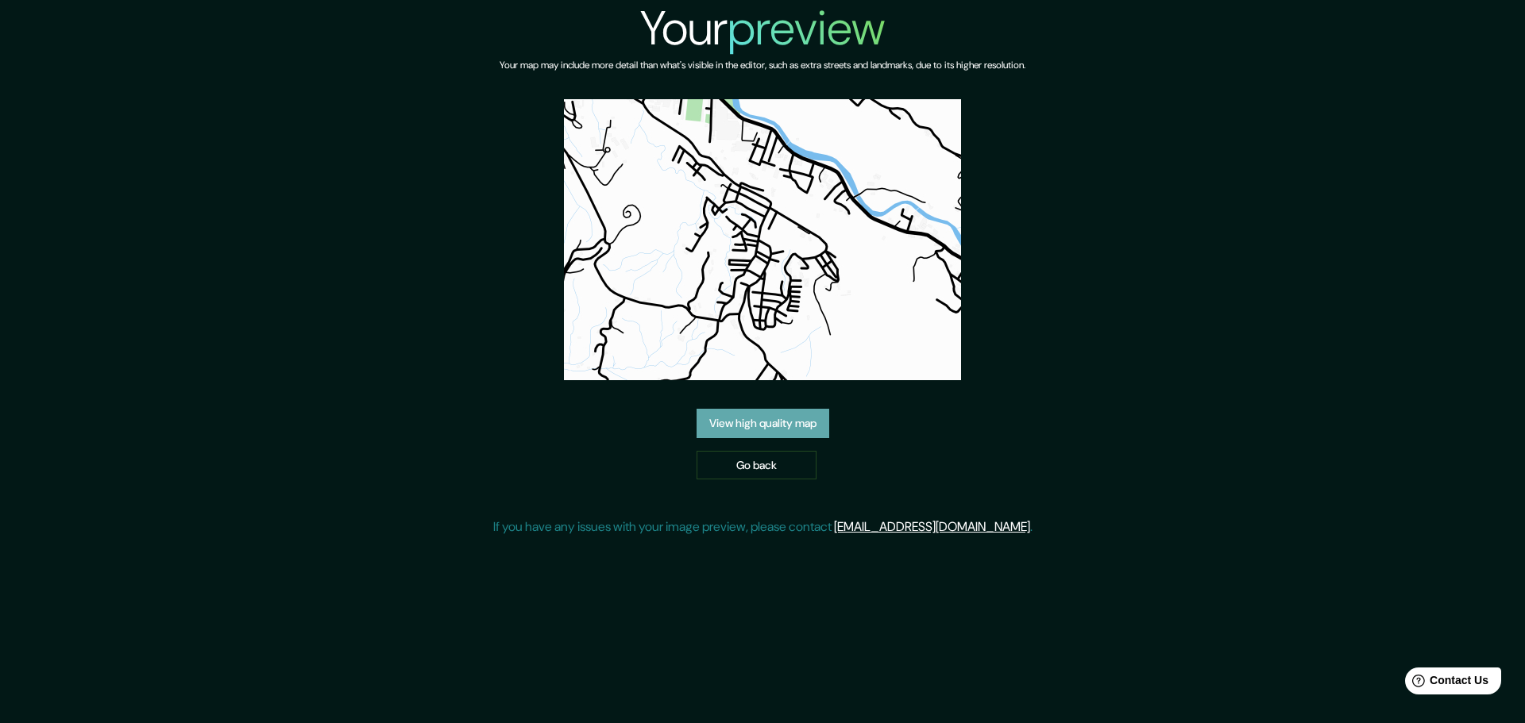
click at [808, 413] on link "View high quality map" at bounding box center [762, 423] width 133 height 29
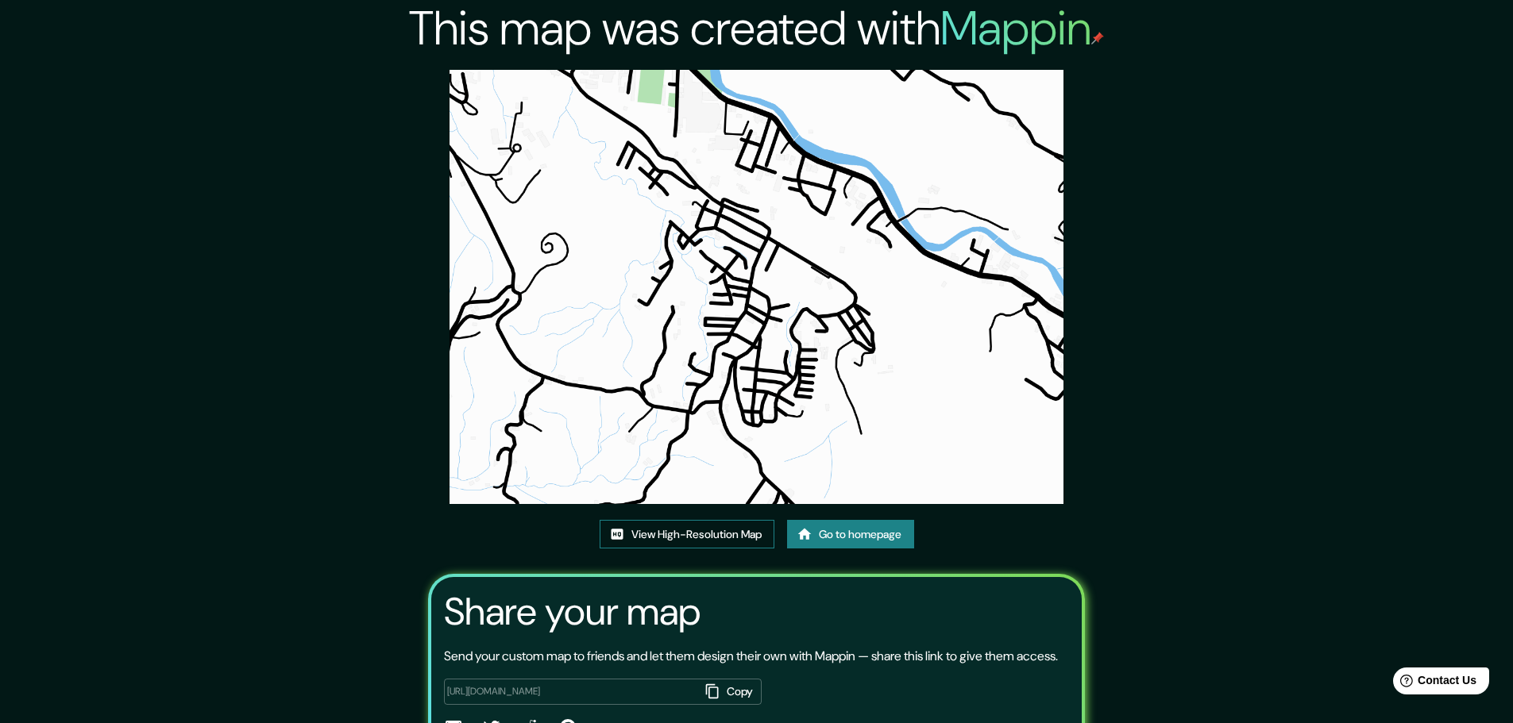
click at [694, 543] on link "View High-Resolution Map" at bounding box center [687, 534] width 175 height 29
click at [687, 525] on link "View High-Resolution Map" at bounding box center [687, 534] width 175 height 29
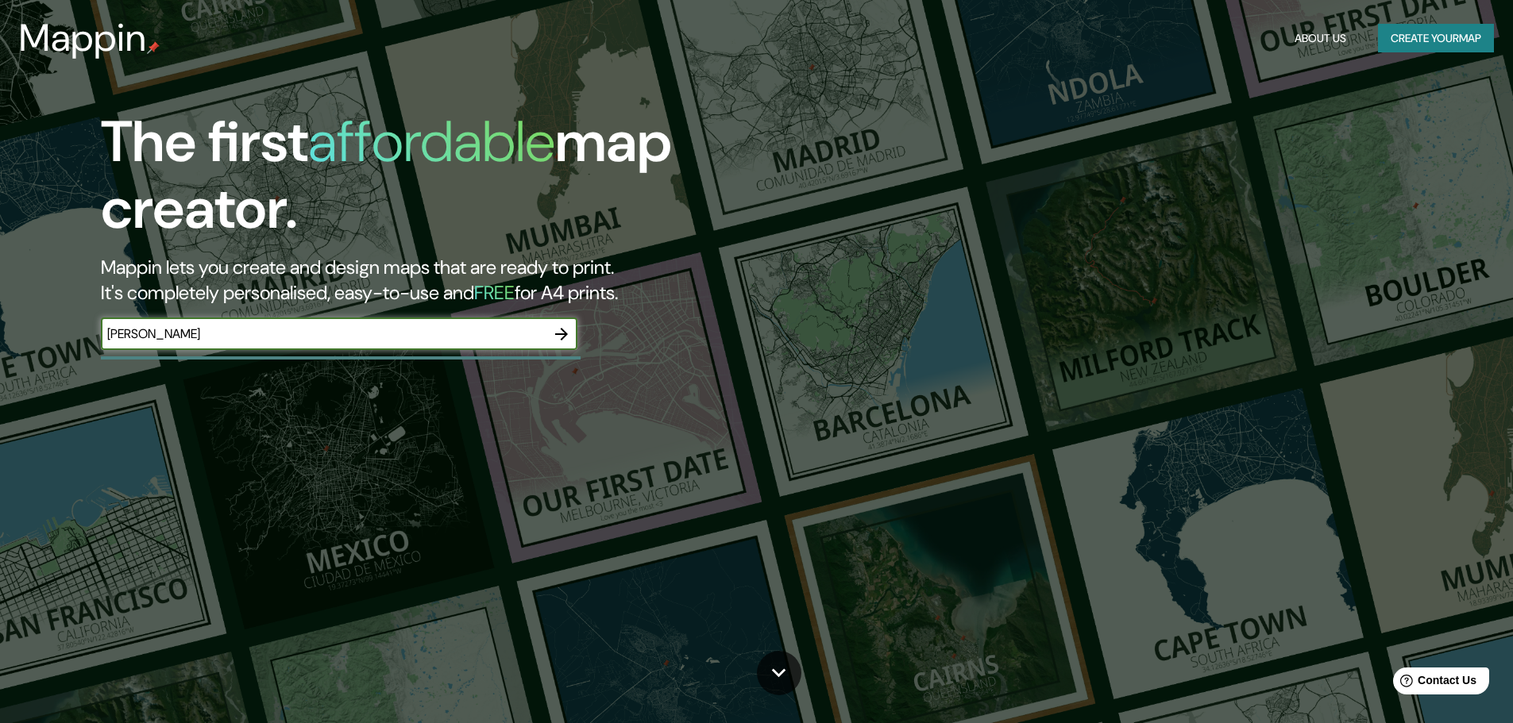
type input "[PERSON_NAME]"
click at [544, 319] on div "[PERSON_NAME] ​" at bounding box center [339, 334] width 476 height 32
click at [563, 328] on icon "button" at bounding box center [561, 334] width 19 height 19
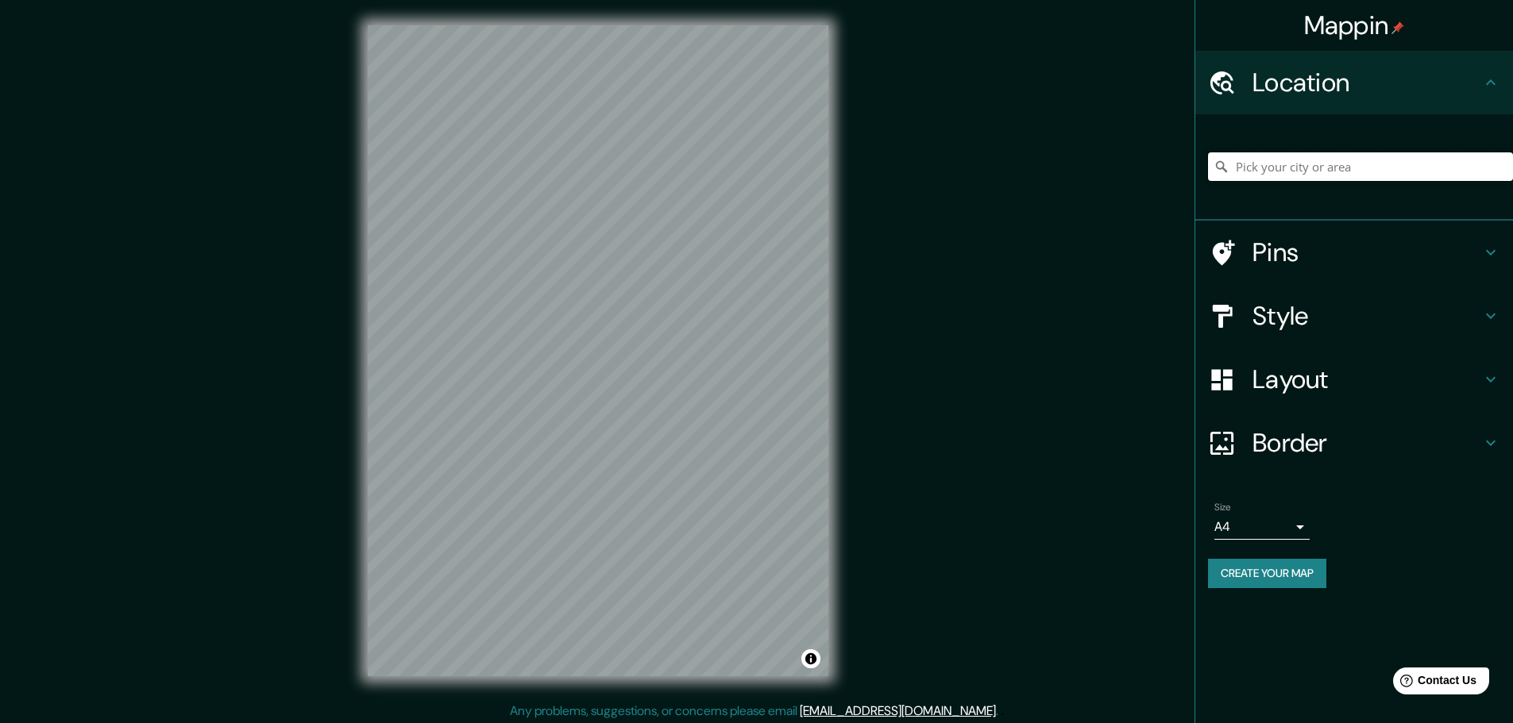
click at [1288, 164] on input "Pick your city or area" at bounding box center [1360, 166] width 305 height 29
type input "[PERSON_NAME], [GEOGRAPHIC_DATA], [GEOGRAPHIC_DATA]"
click at [1348, 314] on h4 "Style" at bounding box center [1366, 316] width 229 height 32
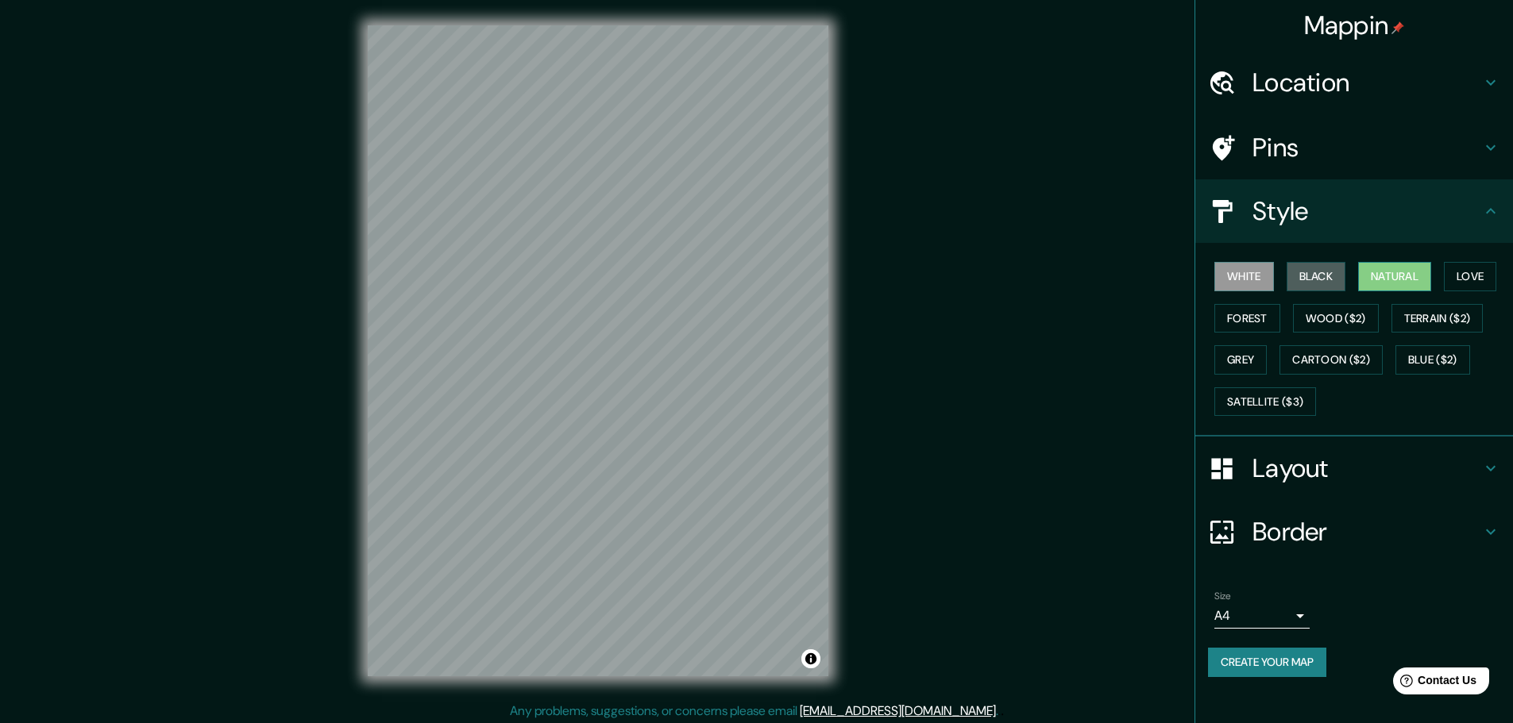
drag, startPoint x: 1320, startPoint y: 269, endPoint x: 1367, endPoint y: 276, distance: 46.5
click at [1324, 269] on button "Black" at bounding box center [1316, 276] width 60 height 29
drag, startPoint x: 1377, startPoint y: 272, endPoint x: 1368, endPoint y: 273, distance: 8.9
click at [1376, 272] on button "Natural" at bounding box center [1394, 276] width 73 height 29
click at [1260, 318] on button "Forest" at bounding box center [1247, 318] width 66 height 29
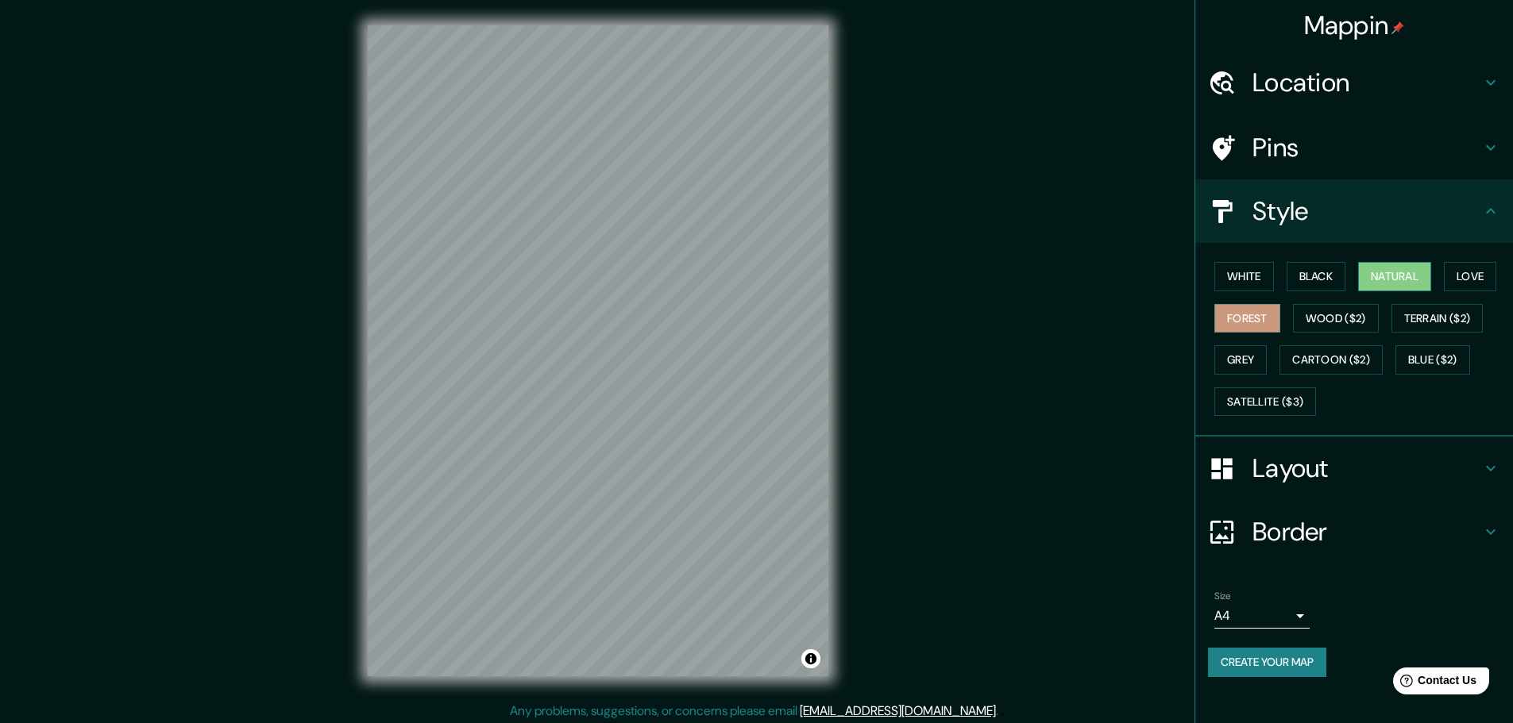
click at [1382, 277] on button "Natural" at bounding box center [1394, 276] width 73 height 29
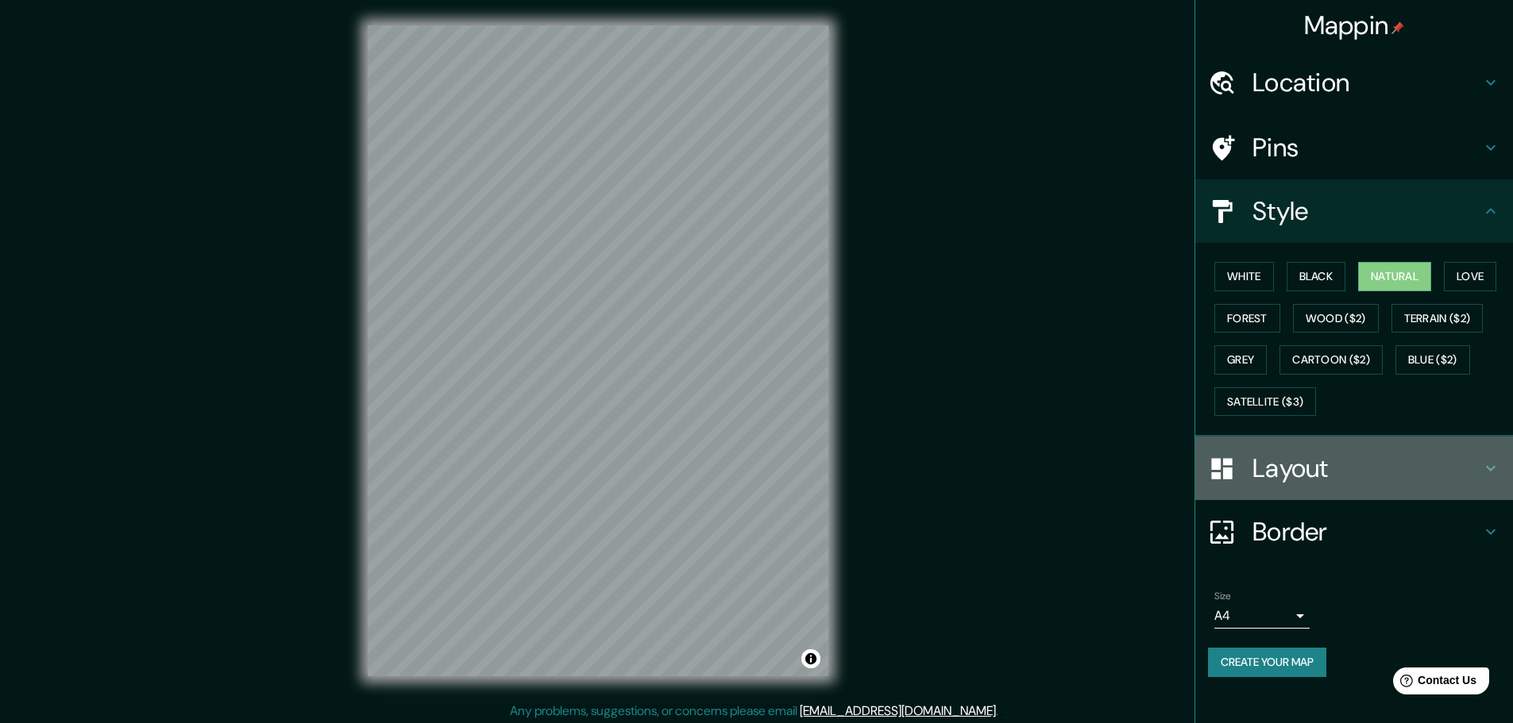
click at [1332, 487] on div "Layout" at bounding box center [1354, 469] width 318 height 64
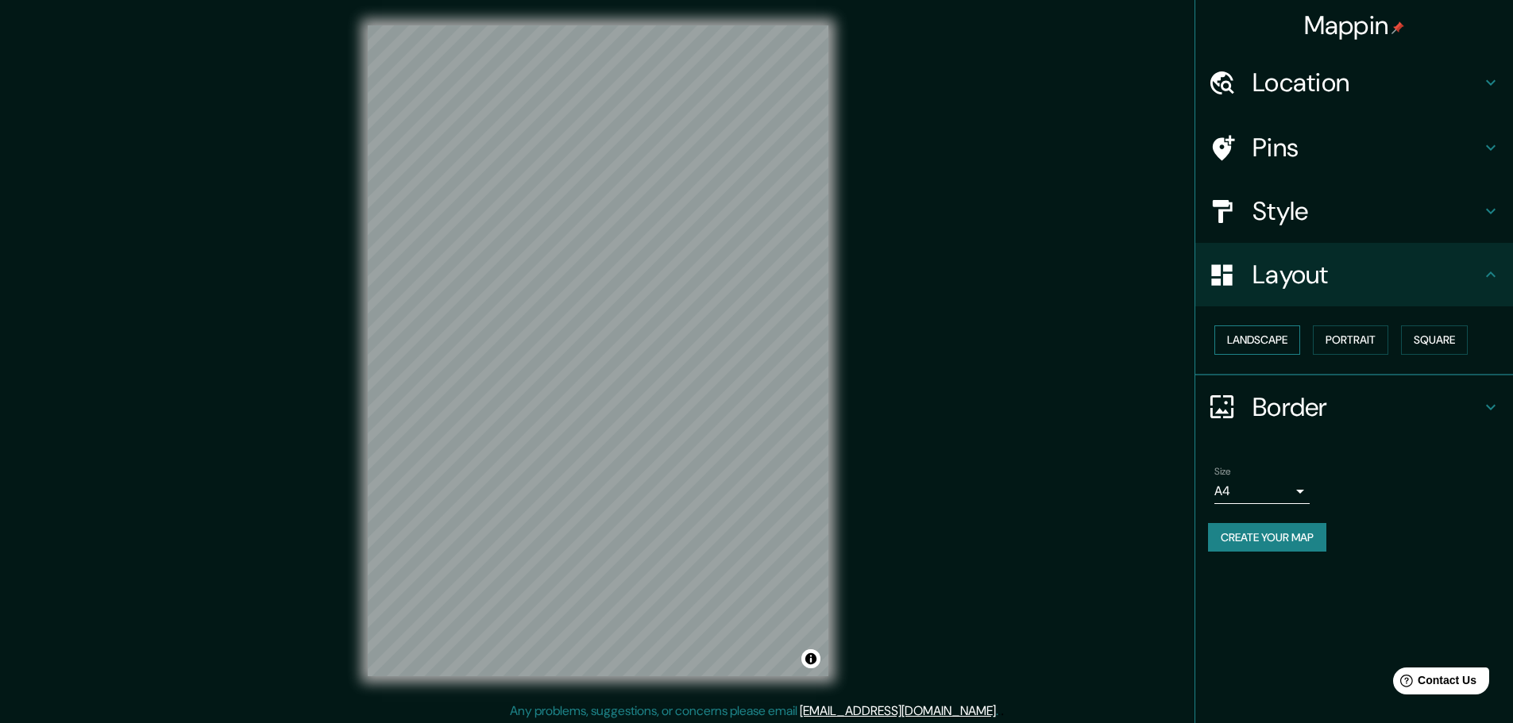
click at [1263, 346] on button "Landscape" at bounding box center [1257, 340] width 86 height 29
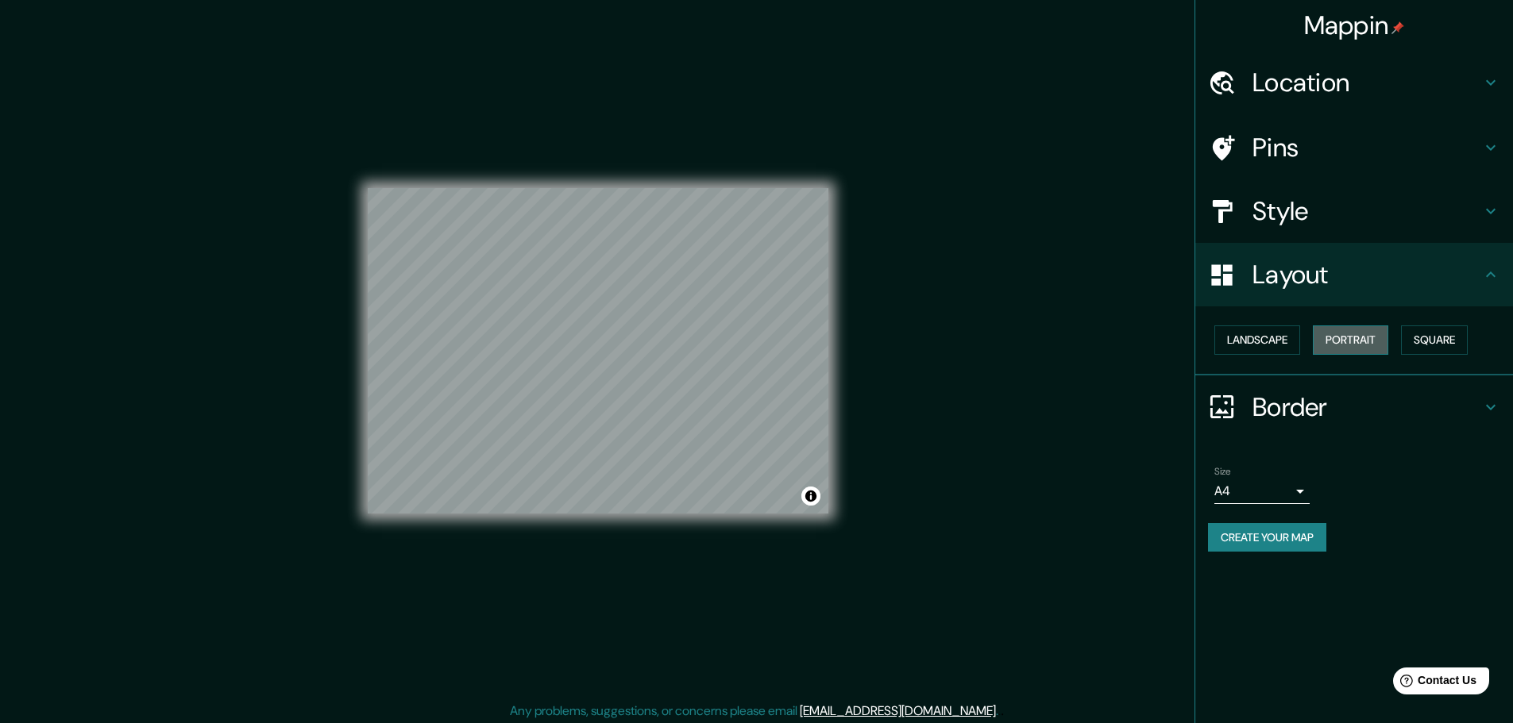
click at [1364, 333] on button "Portrait" at bounding box center [1350, 340] width 75 height 29
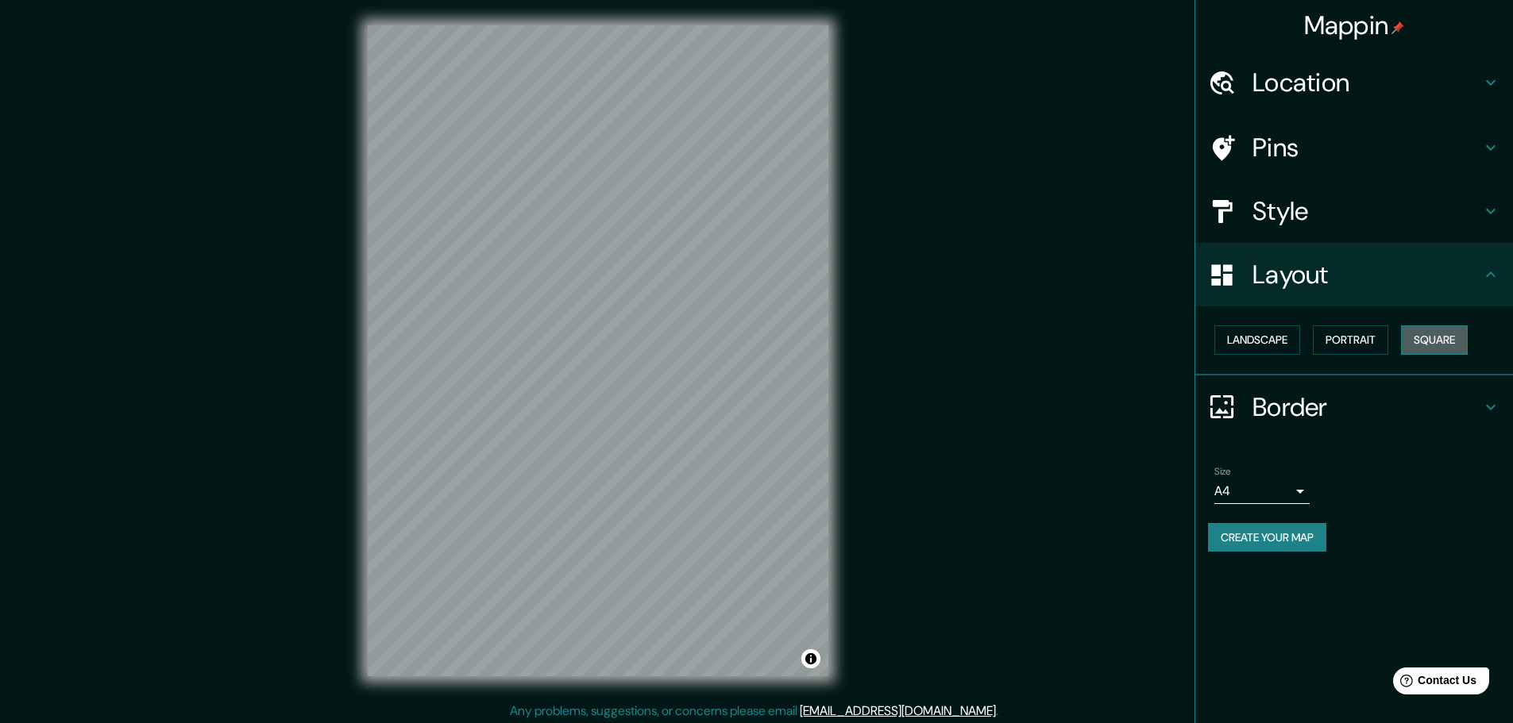
click at [1439, 340] on button "Square" at bounding box center [1434, 340] width 67 height 29
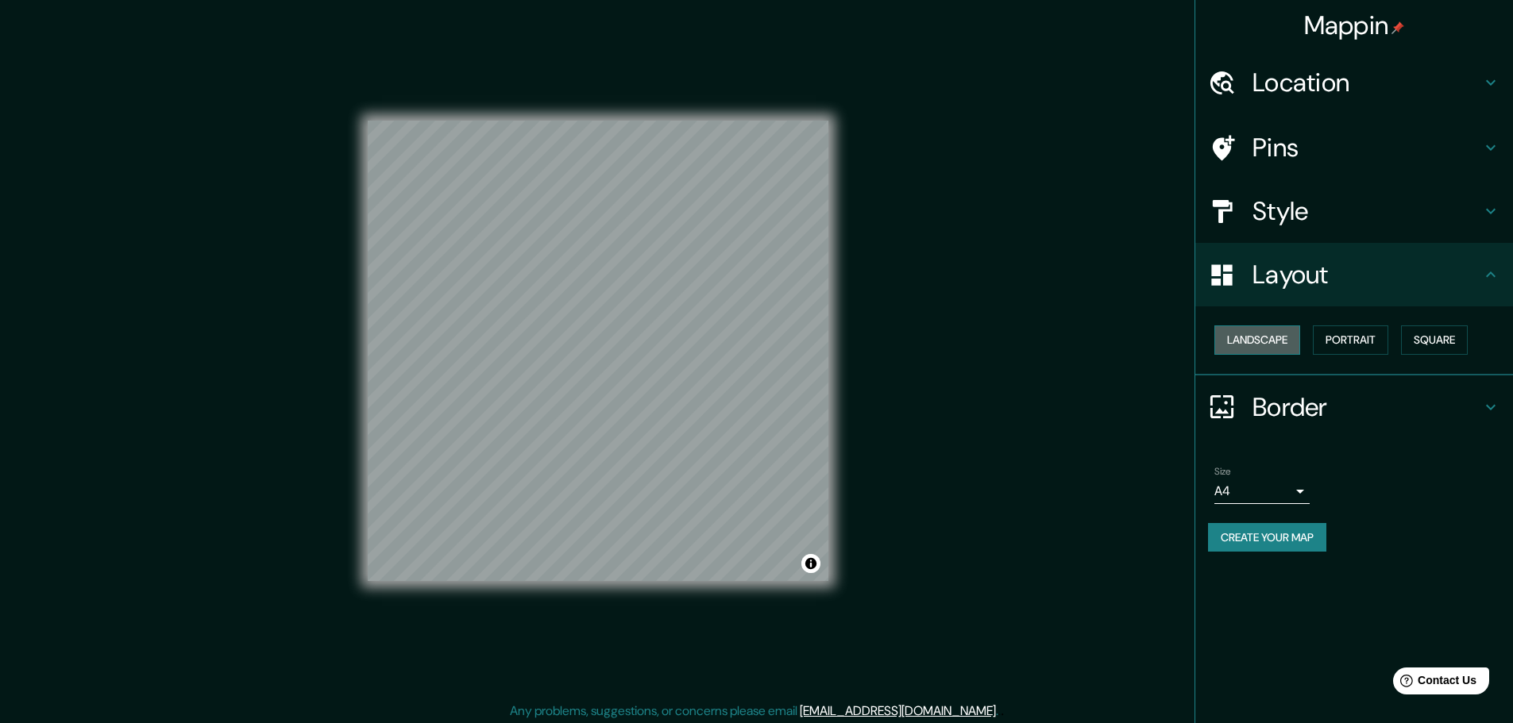
click at [1243, 341] on button "Landscape" at bounding box center [1257, 340] width 86 height 29
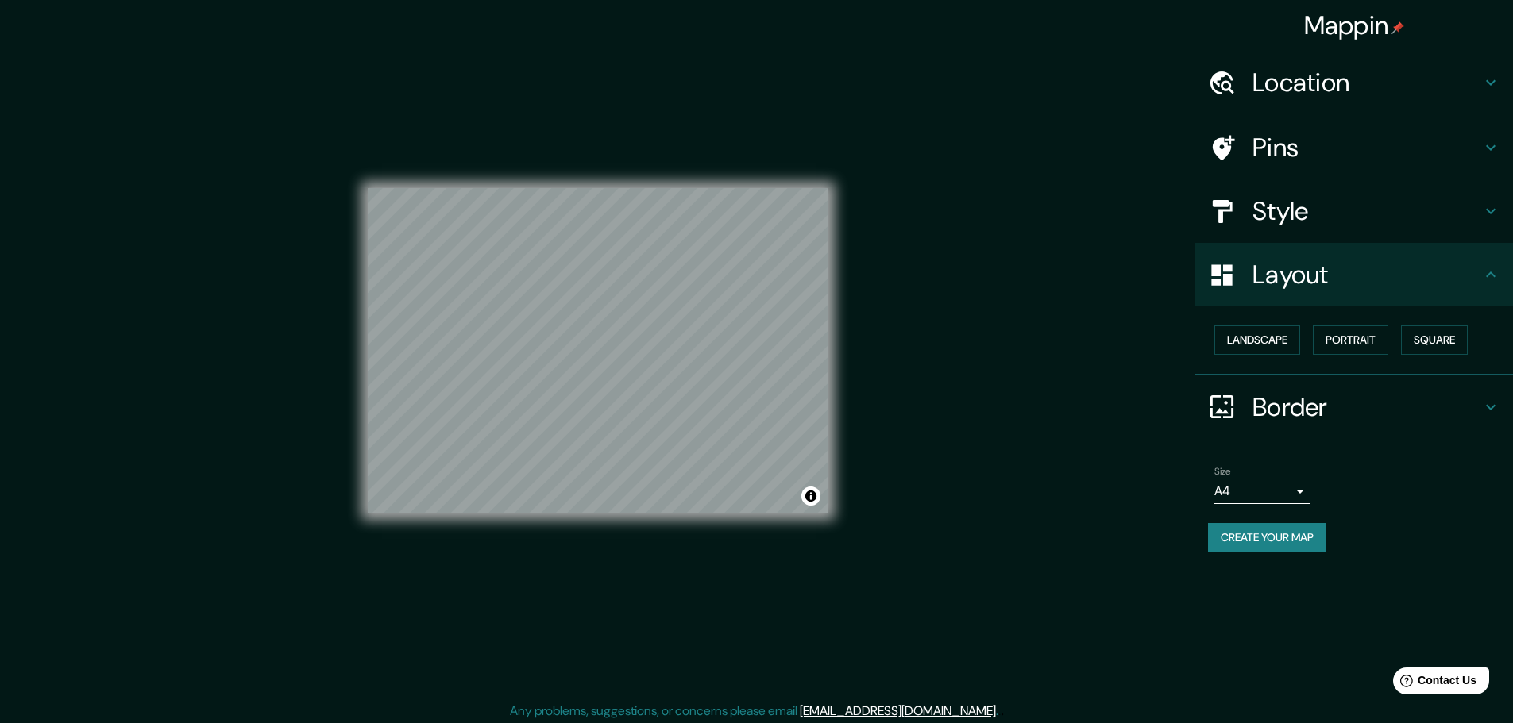
click at [1297, 401] on h4 "Border" at bounding box center [1366, 407] width 229 height 32
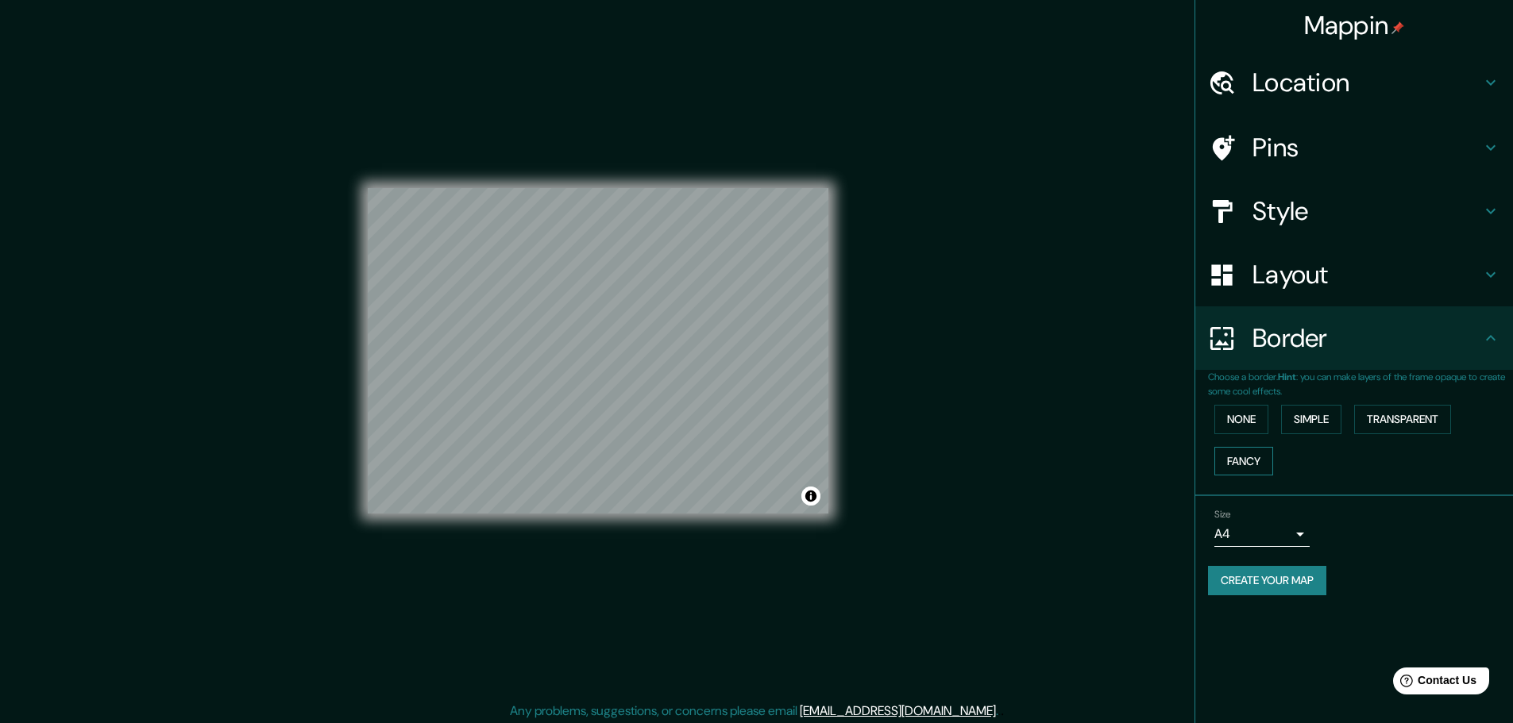
click at [1263, 460] on button "Fancy" at bounding box center [1243, 461] width 59 height 29
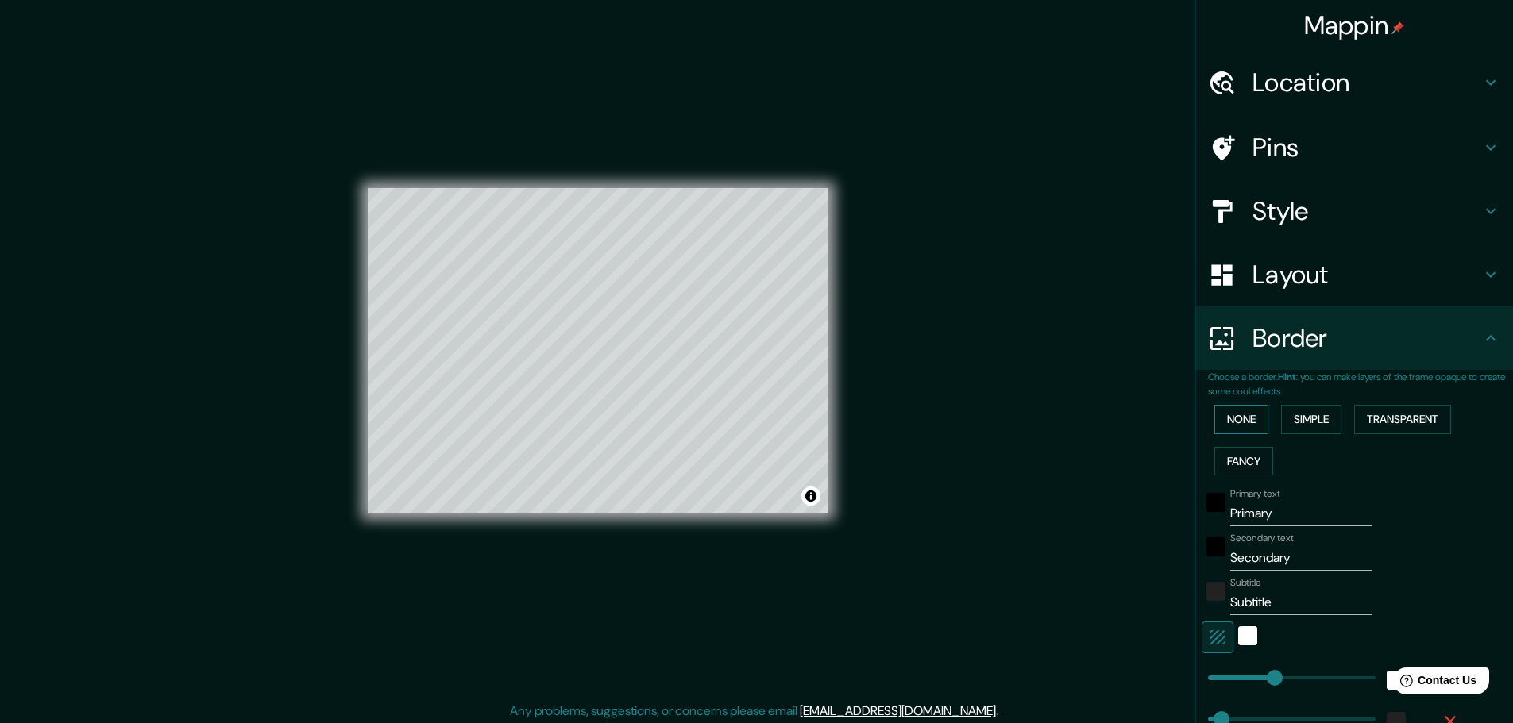
click at [1234, 425] on button "None" at bounding box center [1241, 419] width 54 height 29
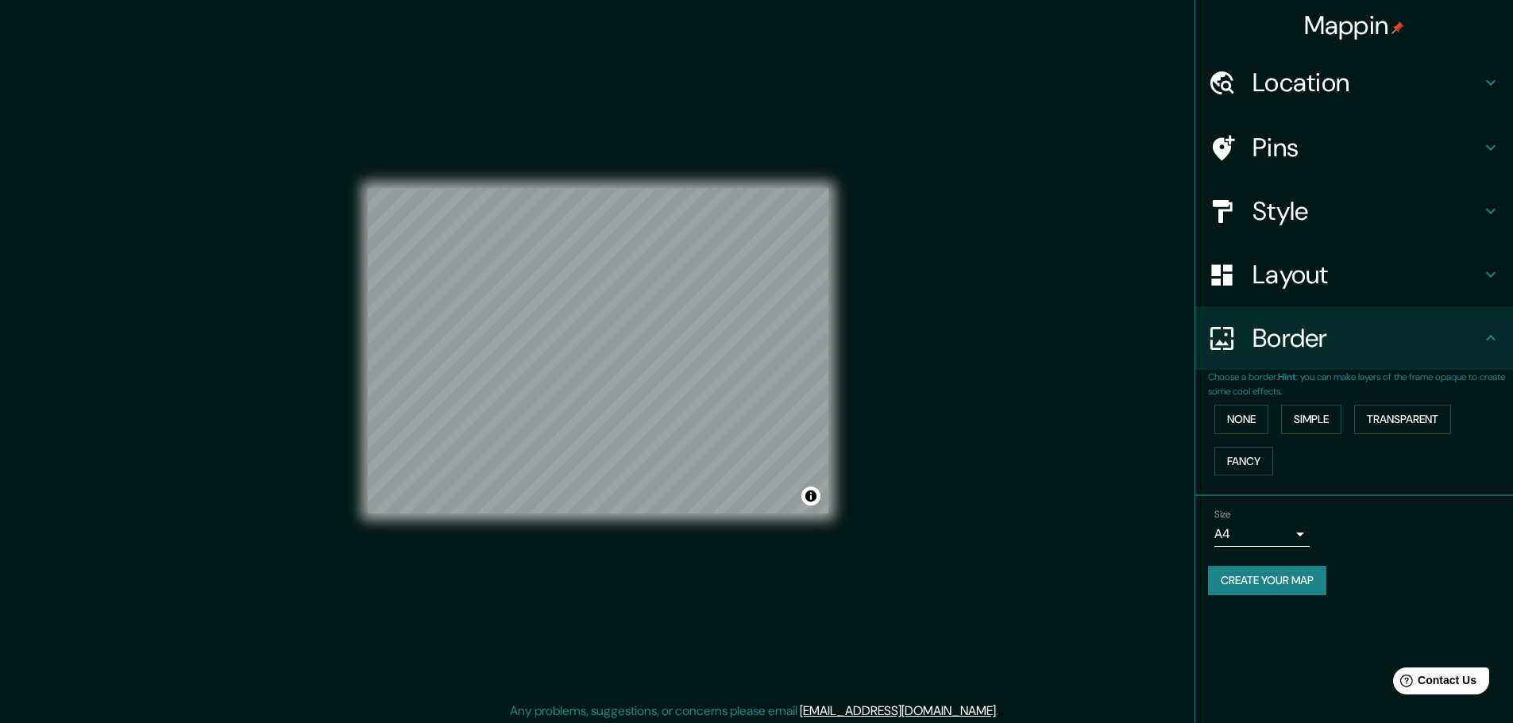
click at [1346, 428] on div "None Simple Transparent Fancy" at bounding box center [1360, 440] width 305 height 83
click at [1341, 423] on button "Simple" at bounding box center [1311, 419] width 60 height 29
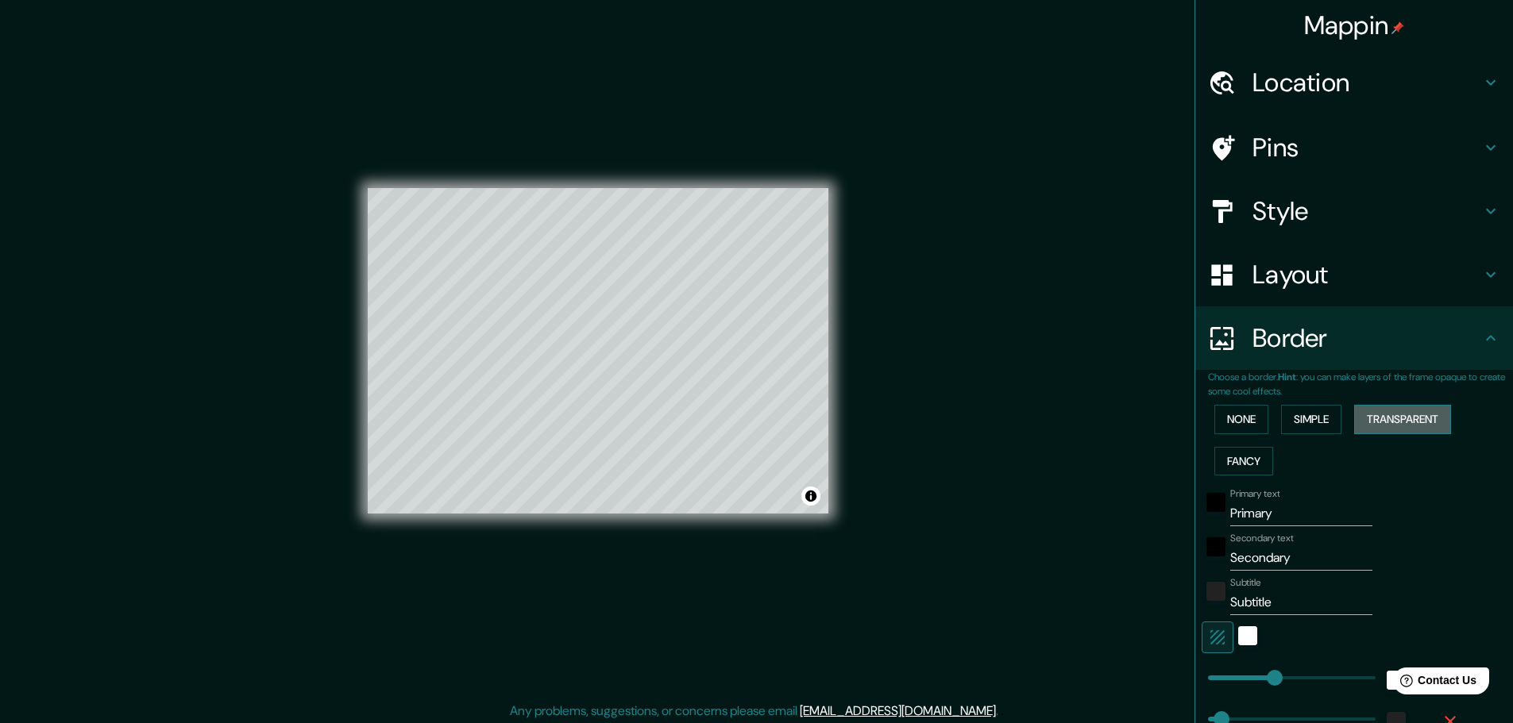
click at [1386, 424] on button "Transparent" at bounding box center [1402, 419] width 97 height 29
click at [1248, 457] on button "Fancy" at bounding box center [1243, 461] width 59 height 29
click at [1247, 437] on div "None Simple Transparent Fancy" at bounding box center [1360, 440] width 305 height 83
click at [1247, 426] on button "None" at bounding box center [1241, 419] width 54 height 29
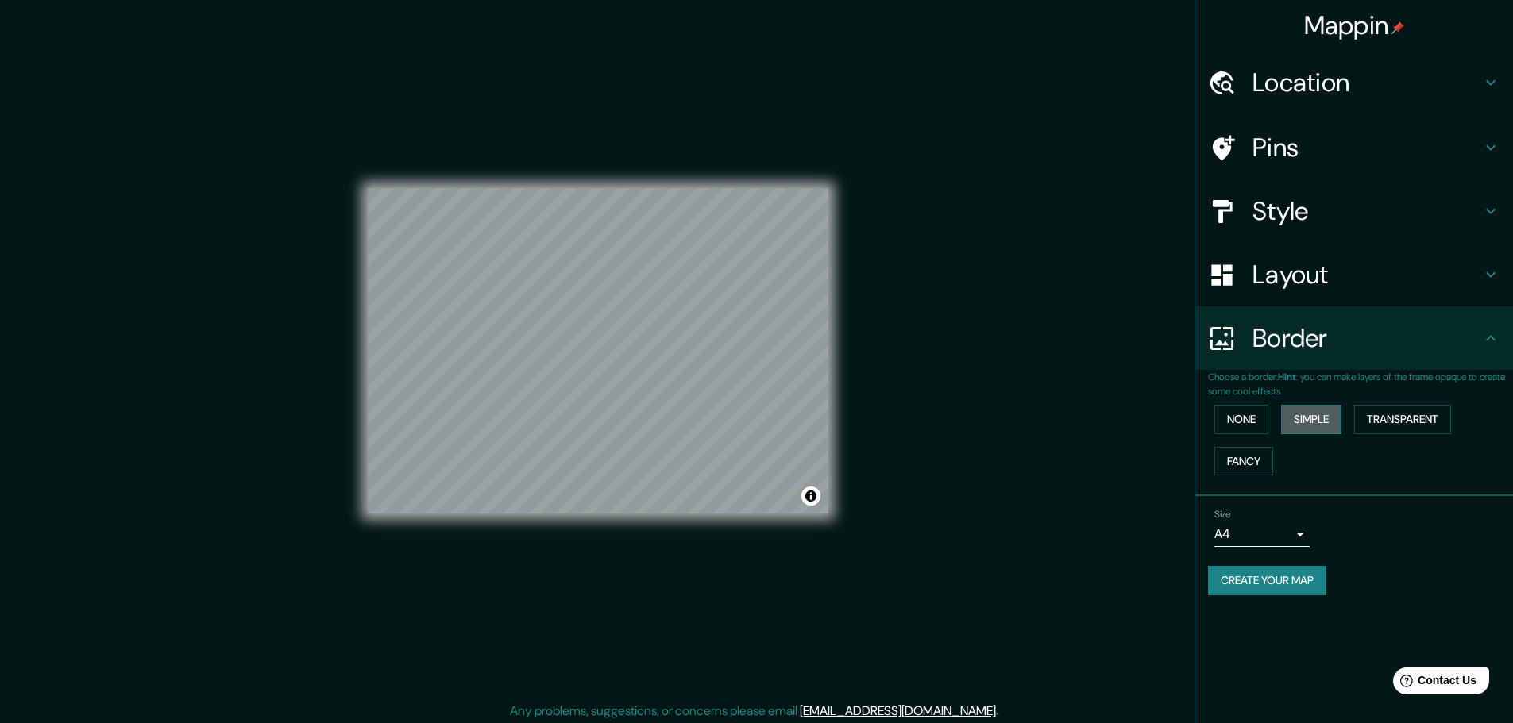
click at [1290, 414] on button "Simple" at bounding box center [1311, 419] width 60 height 29
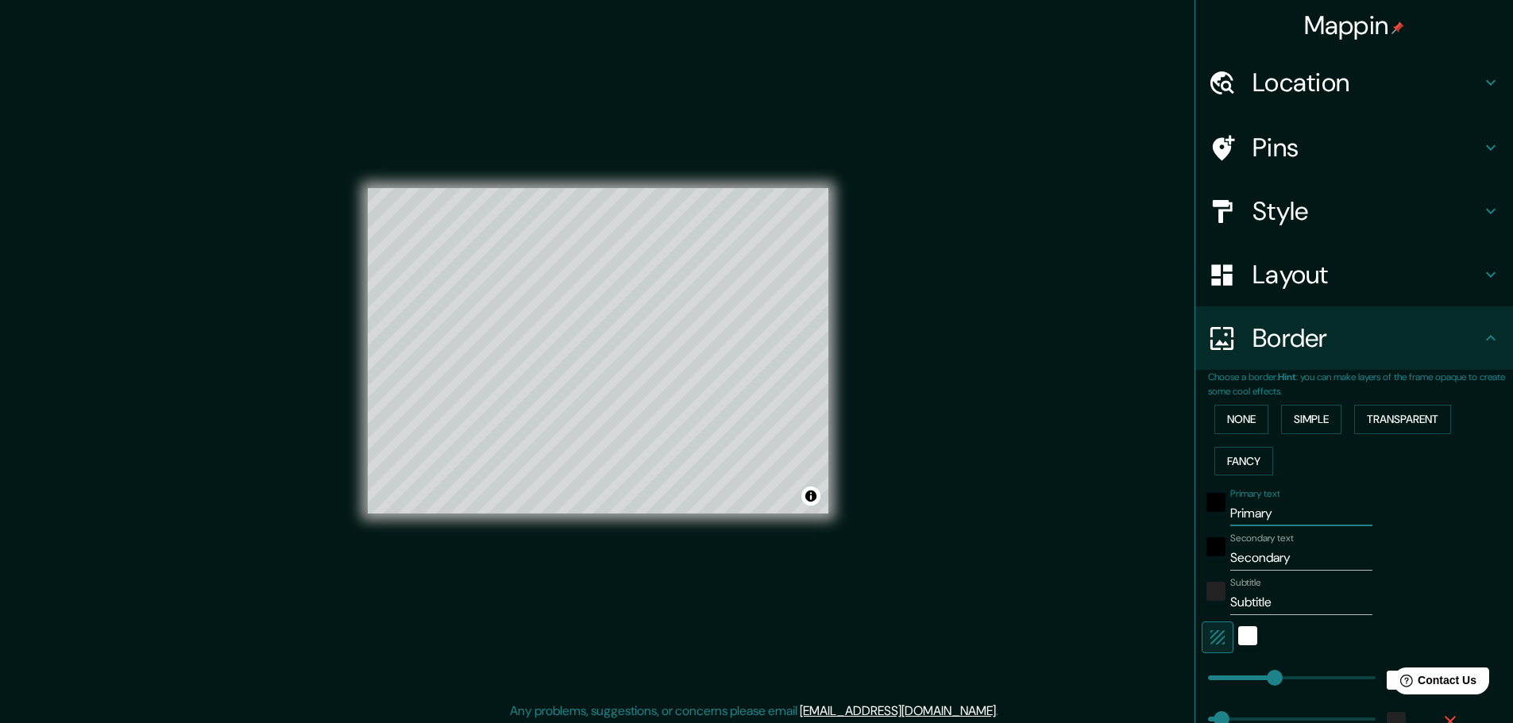
drag, startPoint x: 1277, startPoint y: 511, endPoint x: 1120, endPoint y: 497, distance: 157.8
click at [1120, 497] on div "Mappin Location [GEOGRAPHIC_DATA], [GEOGRAPHIC_DATA], [GEOGRAPHIC_DATA] [PERSON…" at bounding box center [756, 363] width 1513 height 727
type input "sa"
type input "46"
type input "san"
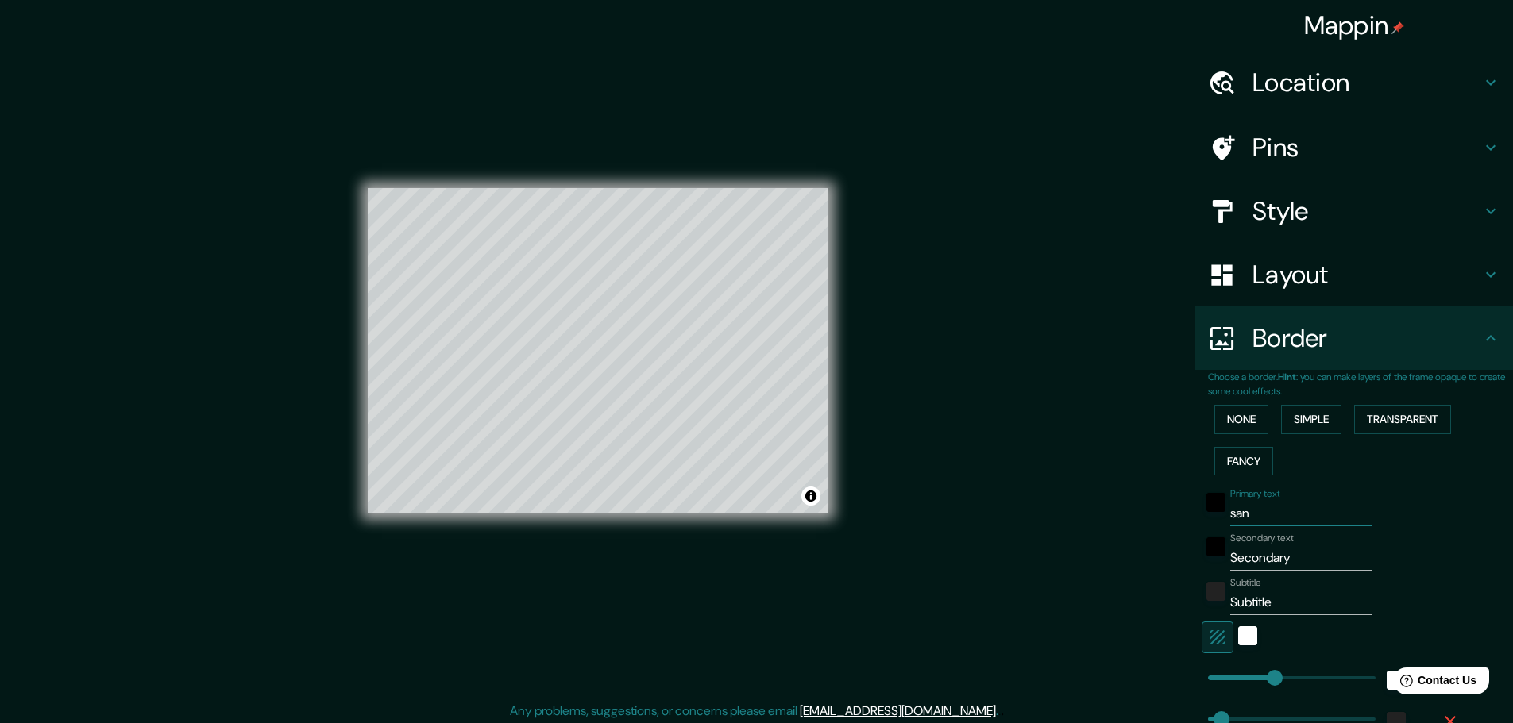
type input "46"
type input "san"
type input "46"
type input "san a"
type input "46"
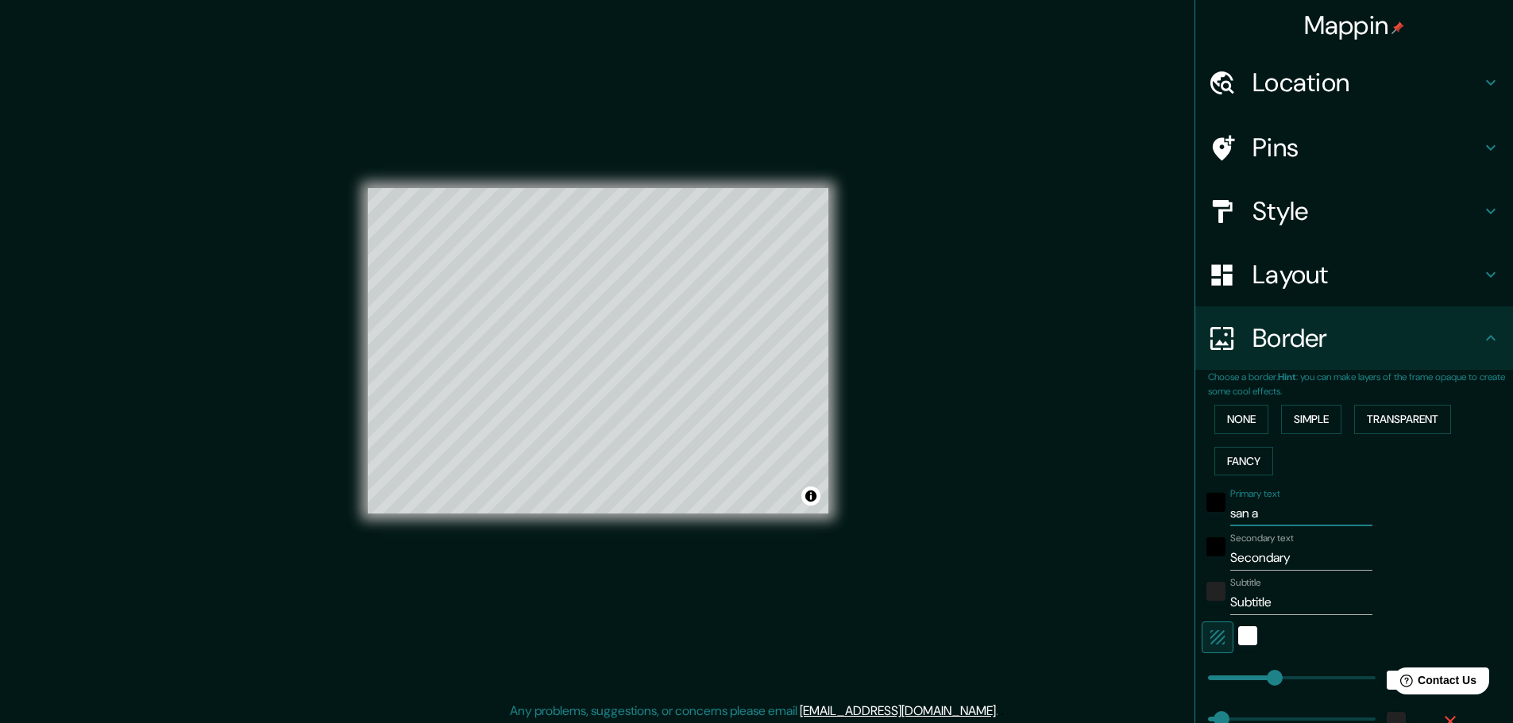
type input "san an"
type input "46"
type input "san and"
type input "46"
type input "san andr"
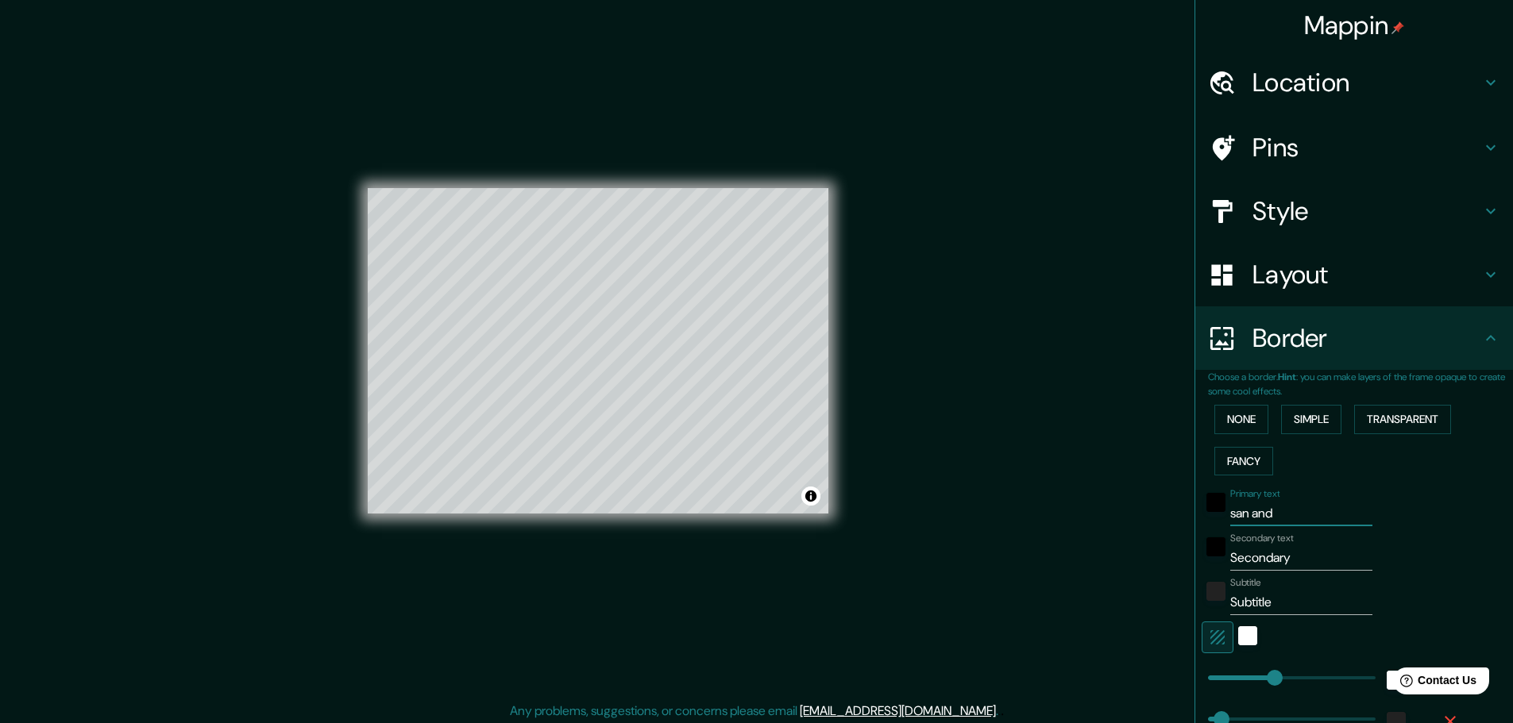
type input "46"
type input "san andre"
type input "46"
type input "san [PERSON_NAME]"
type input "46"
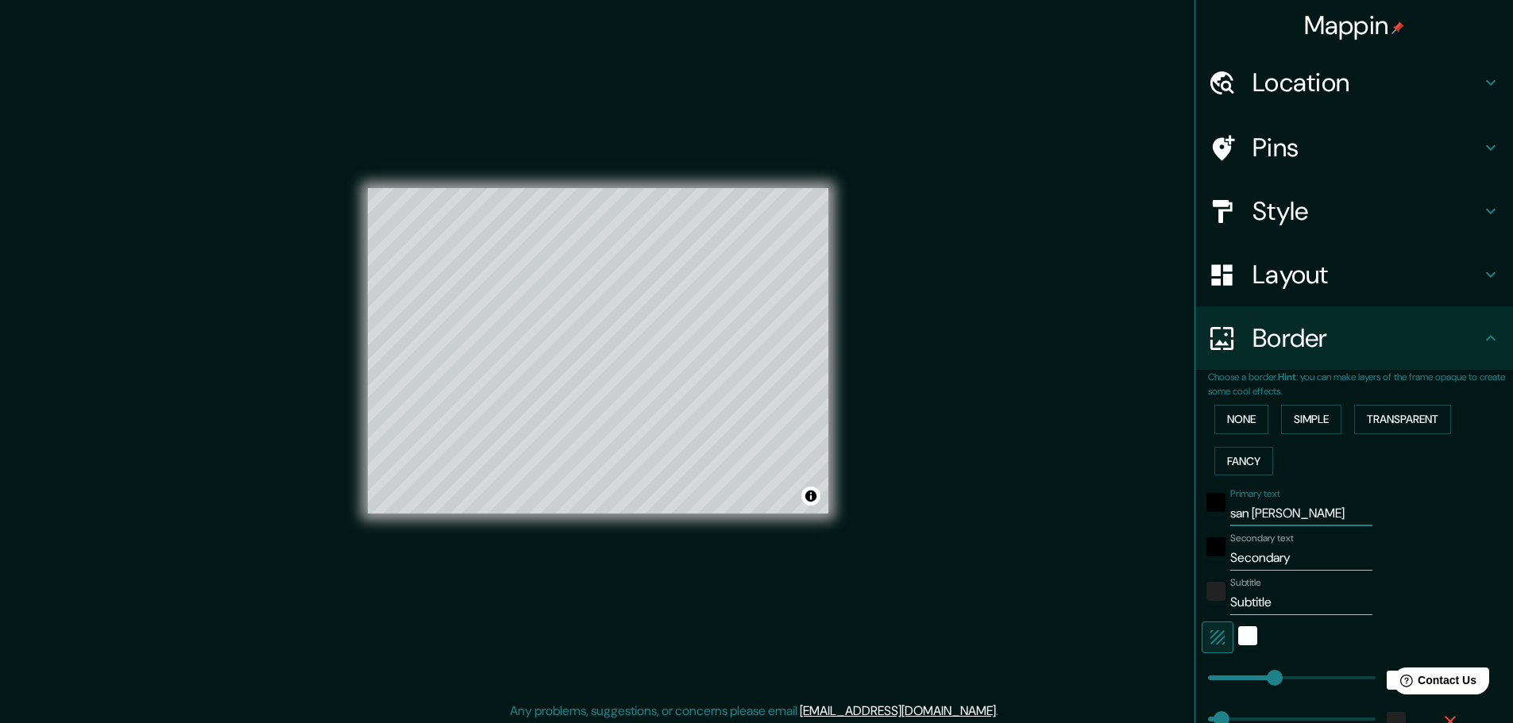
type input "san andreas"
type input "46"
type input "san andreas"
type input "46"
type input "san andreas"
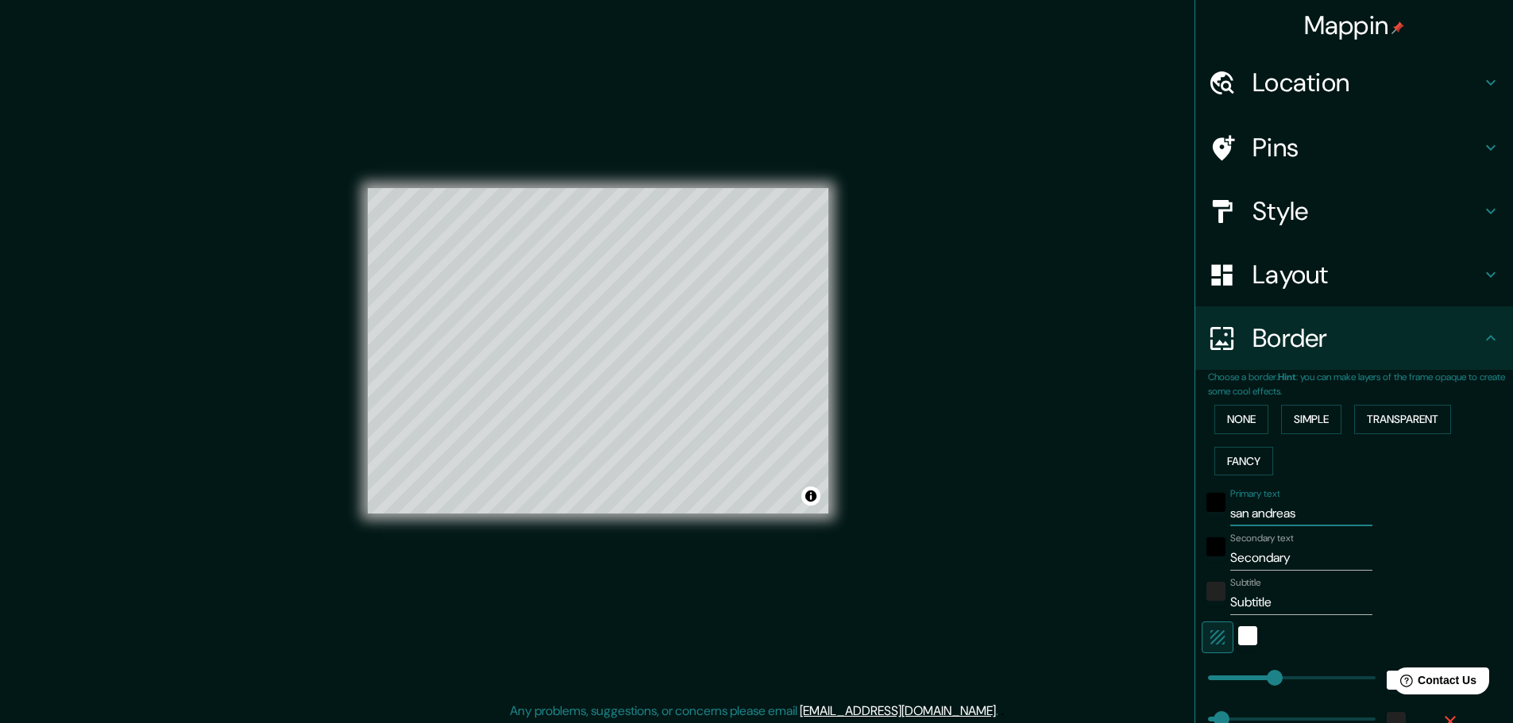
drag, startPoint x: 1311, startPoint y: 564, endPoint x: 979, endPoint y: 513, distance: 335.8
click at [979, 513] on div "Mappin Location [GEOGRAPHIC_DATA], [GEOGRAPHIC_DATA], [GEOGRAPHIC_DATA] [PERSON…" at bounding box center [756, 363] width 1513 height 727
type input "j"
type input "46"
type input "ju"
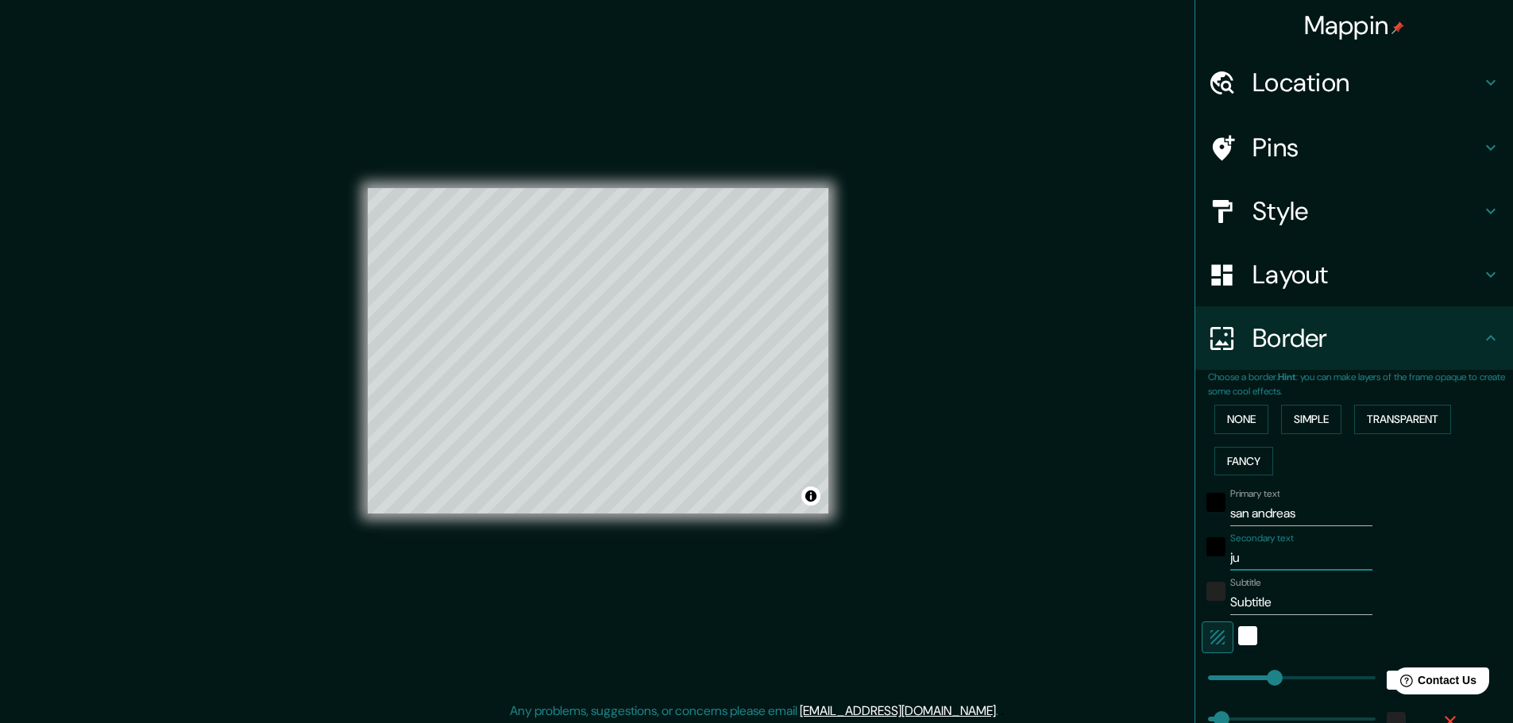
type input "46"
type input "juu"
type input "46"
type input "[DEMOGRAPHIC_DATA]"
type input "46"
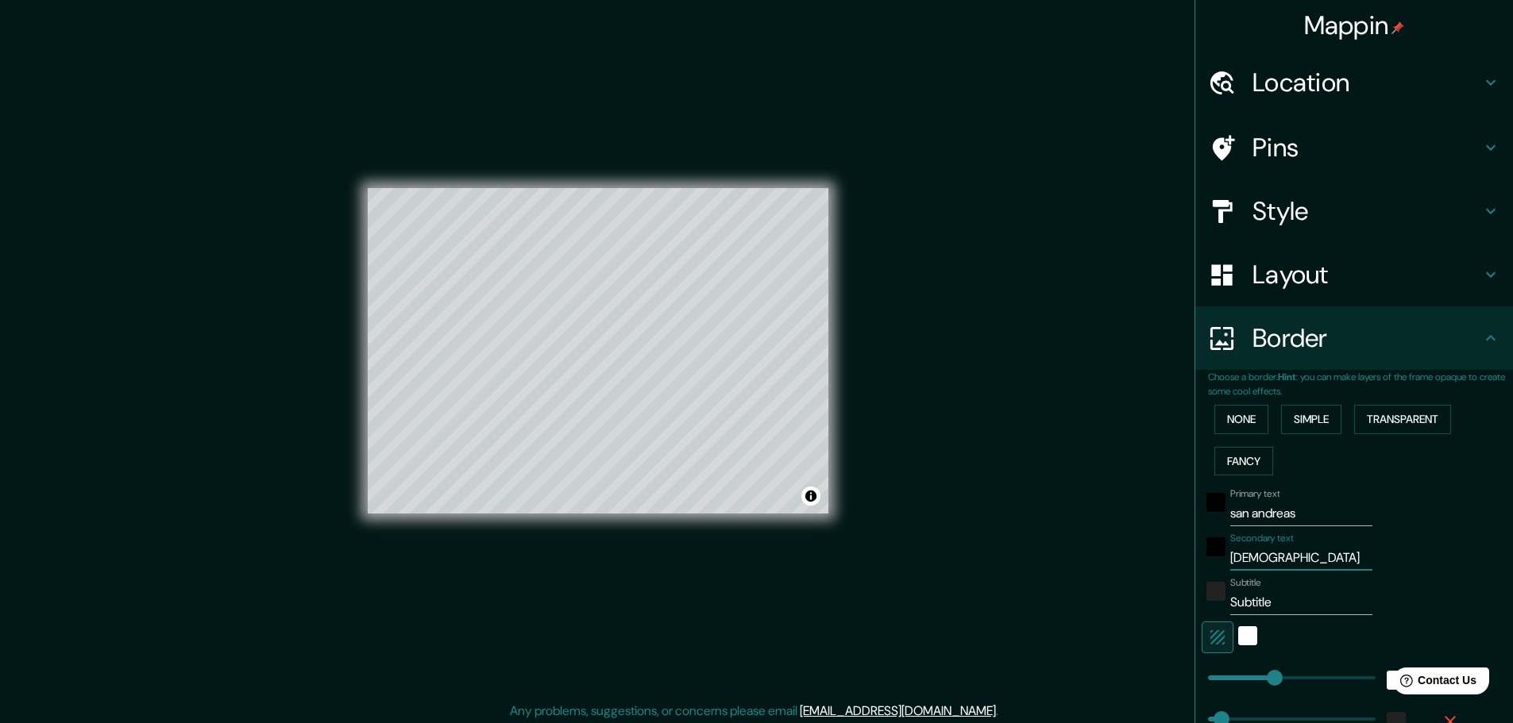
type input "[DEMOGRAPHIC_DATA]"
click at [979, 513] on div "Mappin Location [GEOGRAPHIC_DATA], [GEOGRAPHIC_DATA], [GEOGRAPHIC_DATA] [PERSON…" at bounding box center [756, 363] width 1513 height 727
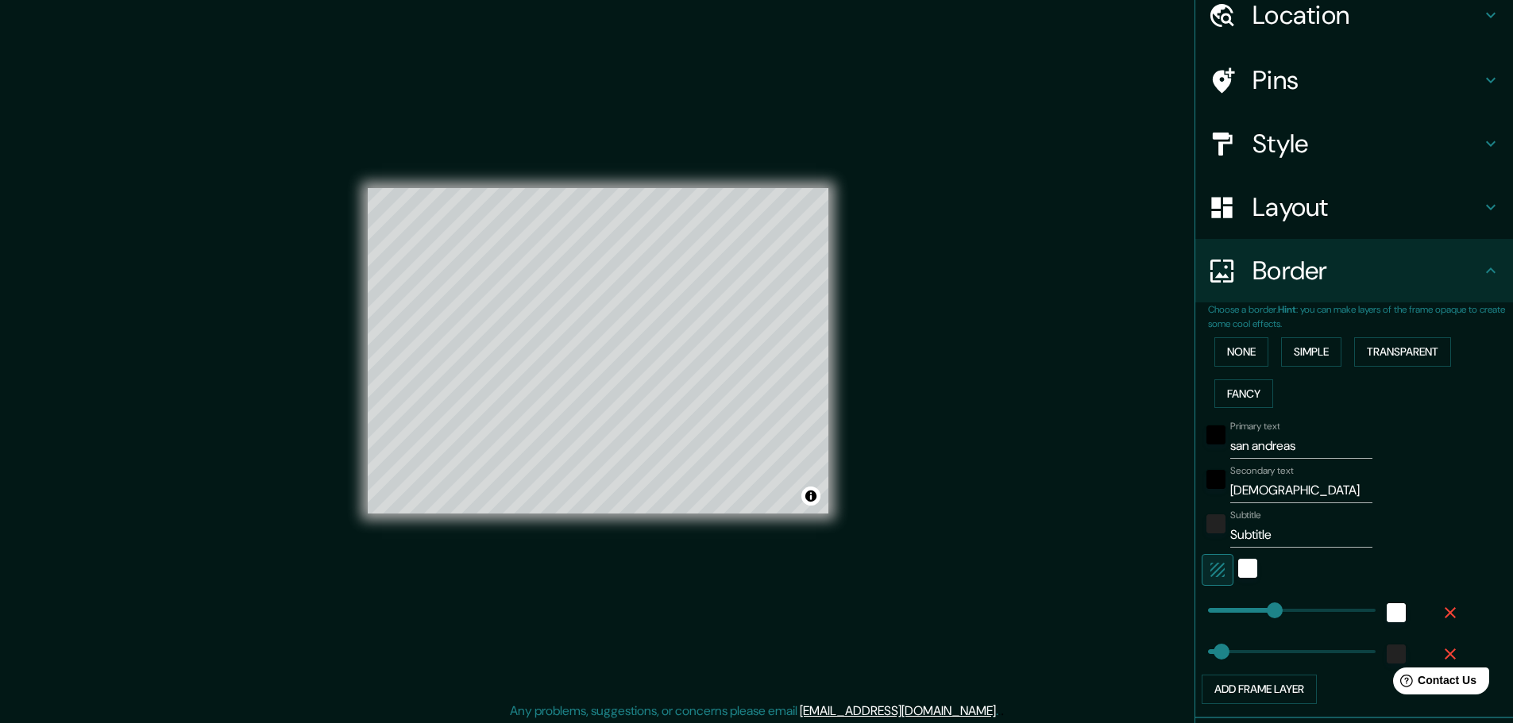
scroll to position [159, 0]
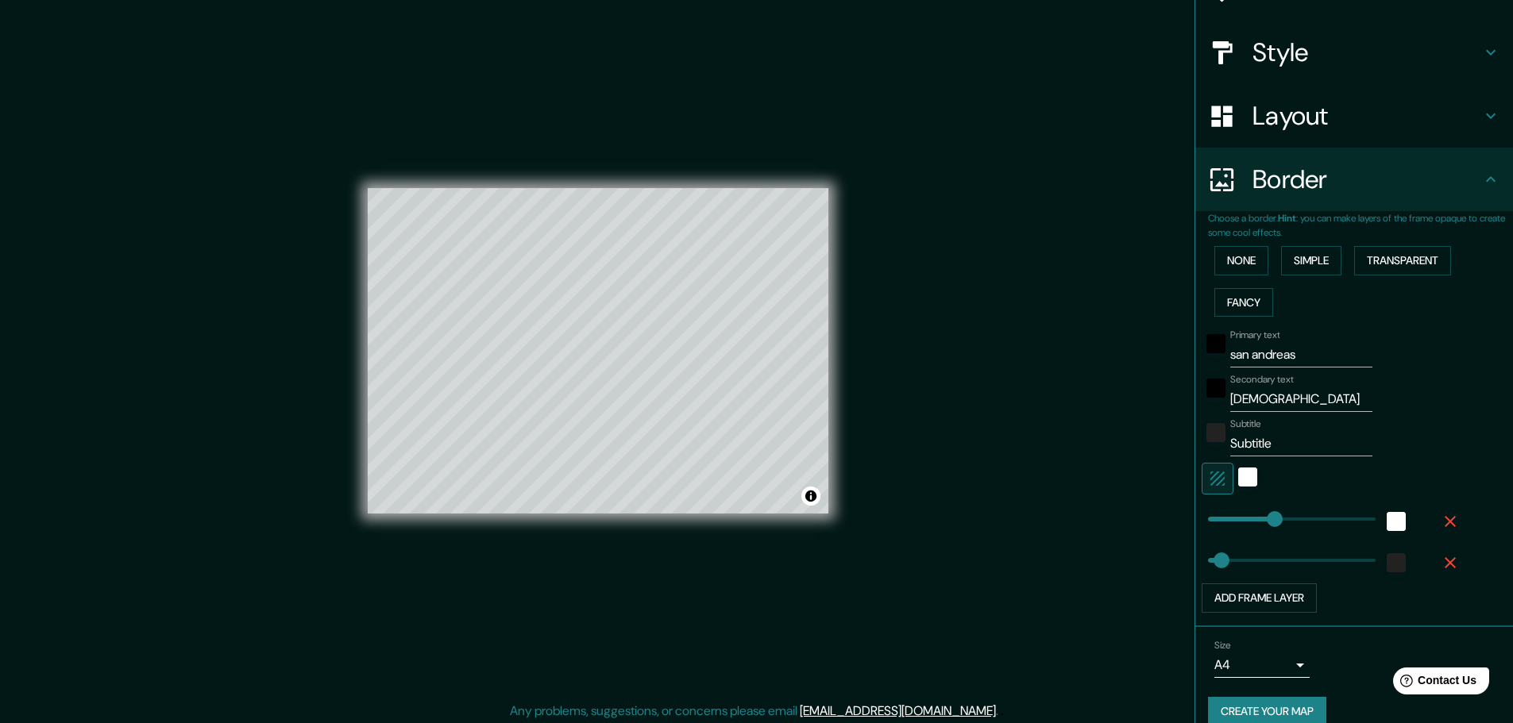
click at [1320, 195] on h4 "Border" at bounding box center [1366, 180] width 229 height 32
click at [1252, 262] on button "None" at bounding box center [1241, 260] width 54 height 29
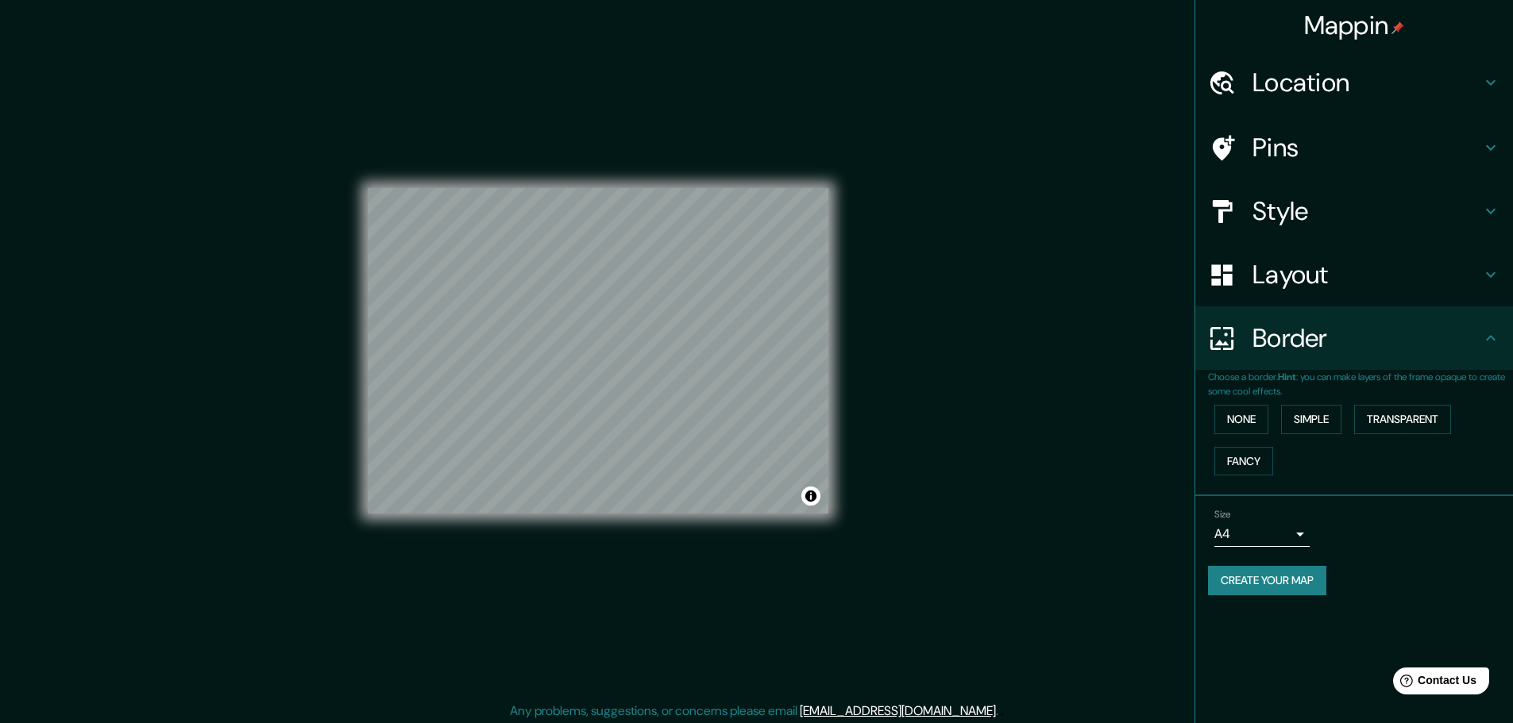
scroll to position [0, 0]
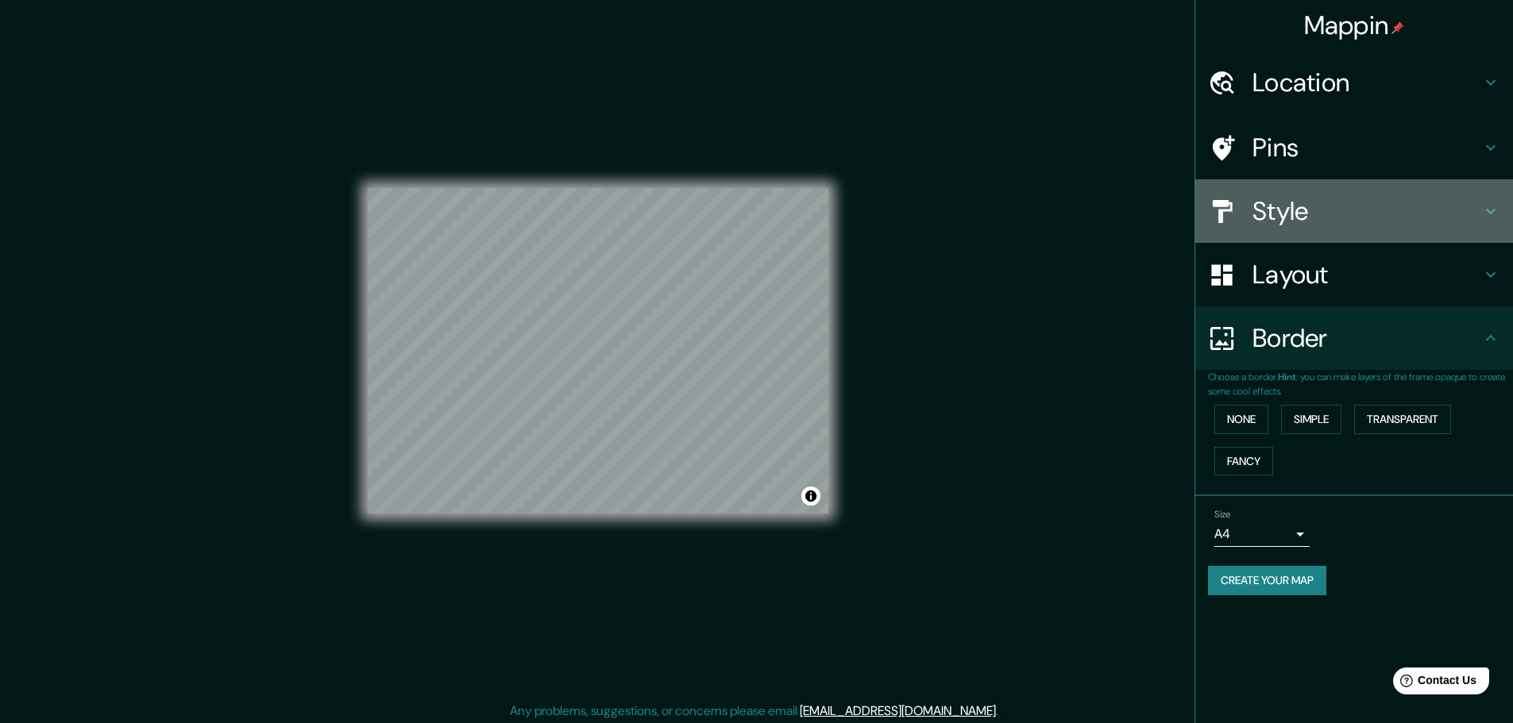
click at [1358, 196] on h4 "Style" at bounding box center [1366, 211] width 229 height 32
